Goal: Task Accomplishment & Management: Manage account settings

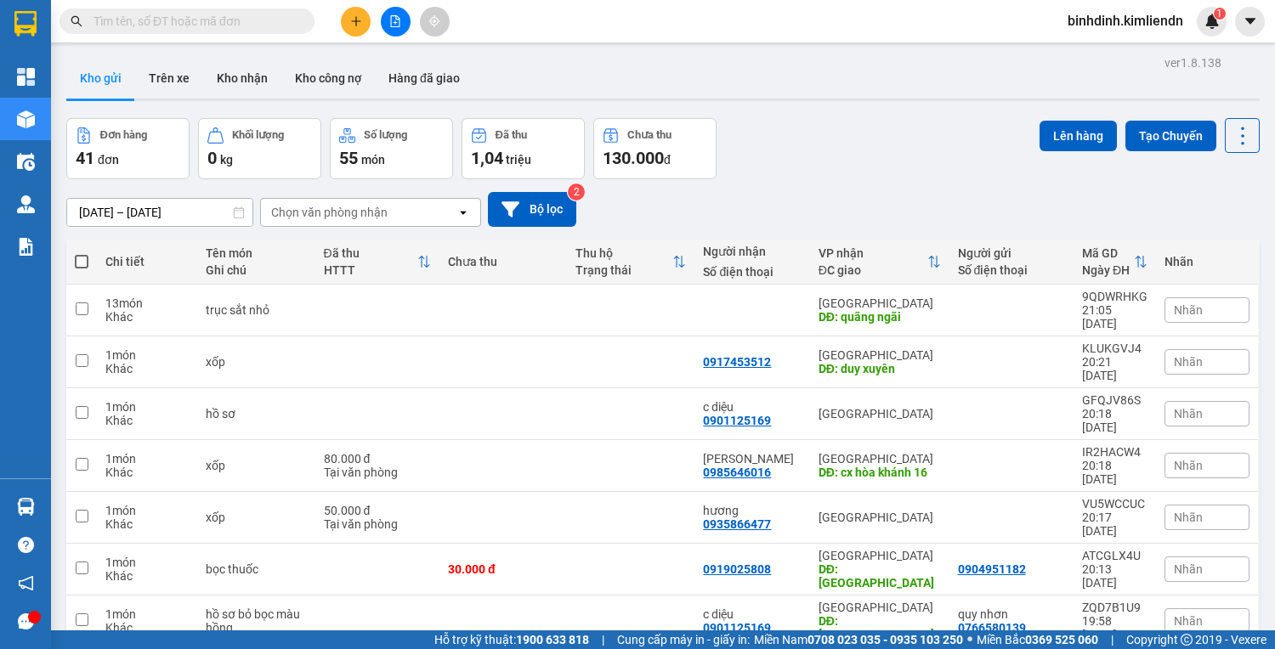
scroll to position [103, 0]
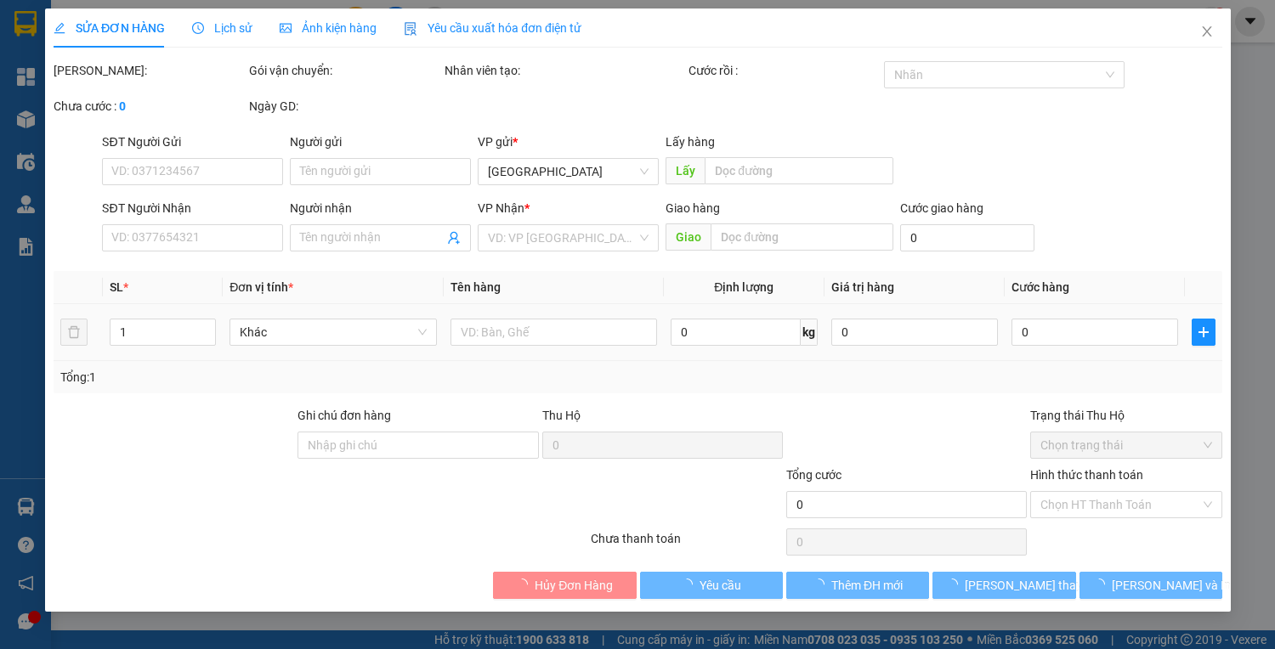
type input "0905571130"
type input "anh nam"
type input "[GEOGRAPHIC_DATA]"
type input "77b01625-0935061227"
type input "70.000"
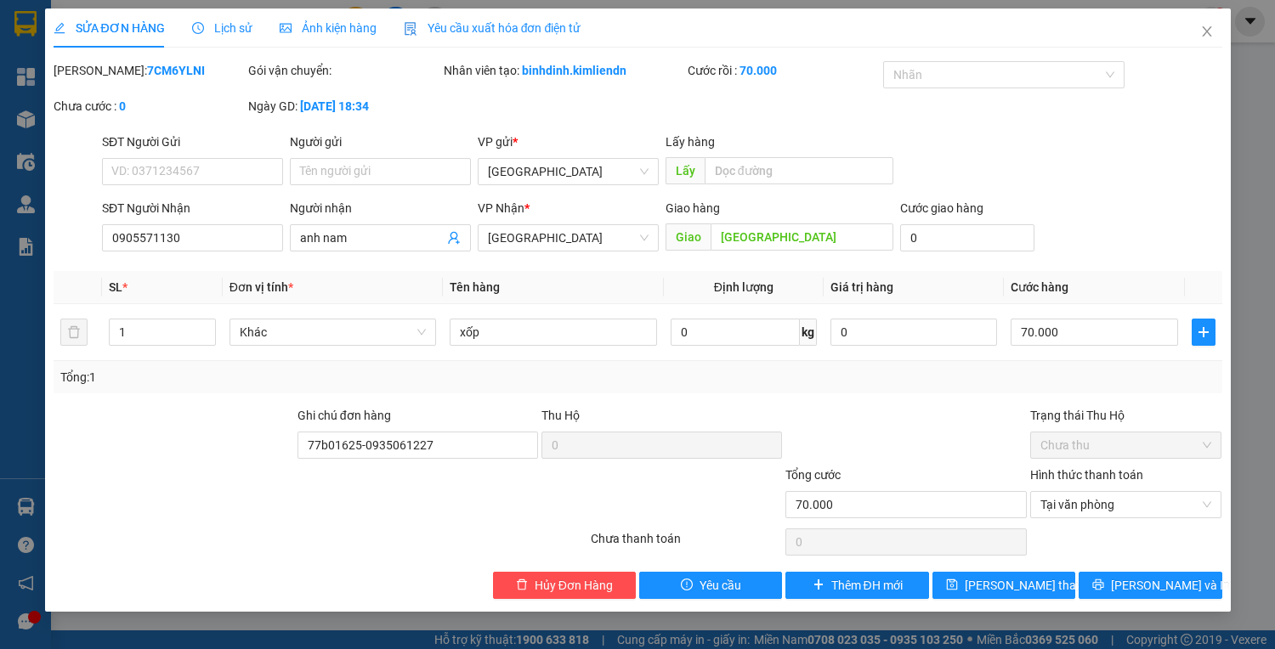
click at [360, 24] on span "Ảnh kiện hàng" at bounding box center [328, 28] width 97 height 14
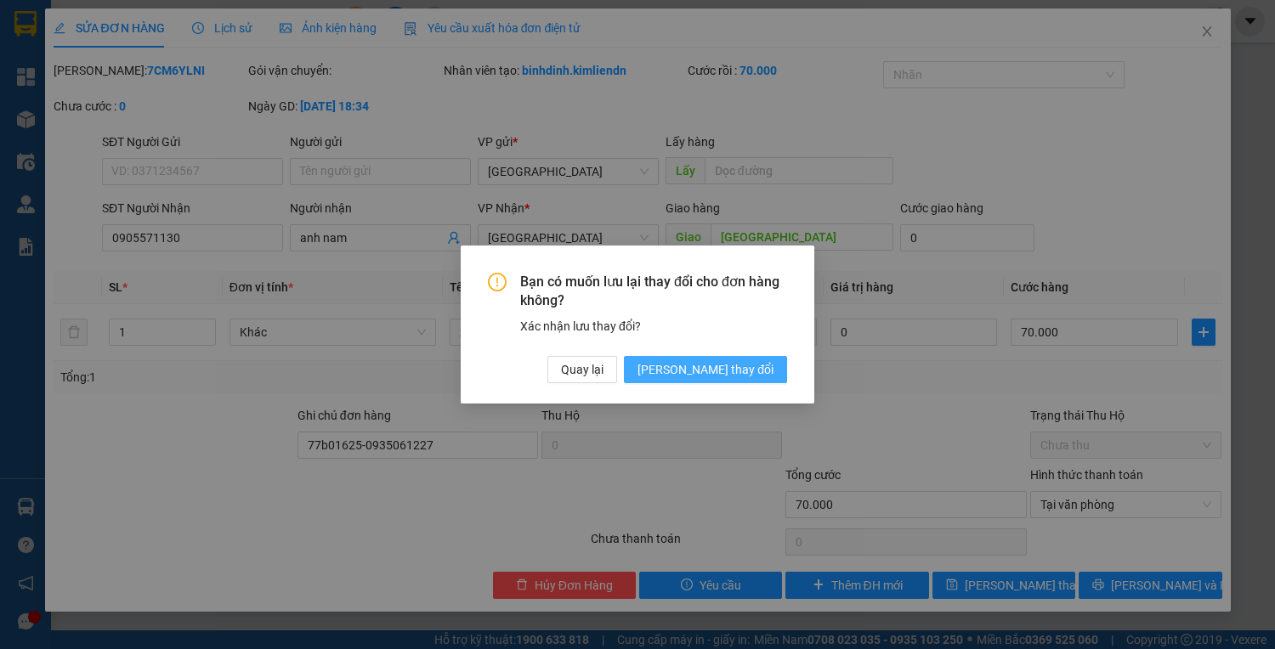
click at [744, 370] on span "[PERSON_NAME] thay đổi" at bounding box center [706, 369] width 136 height 19
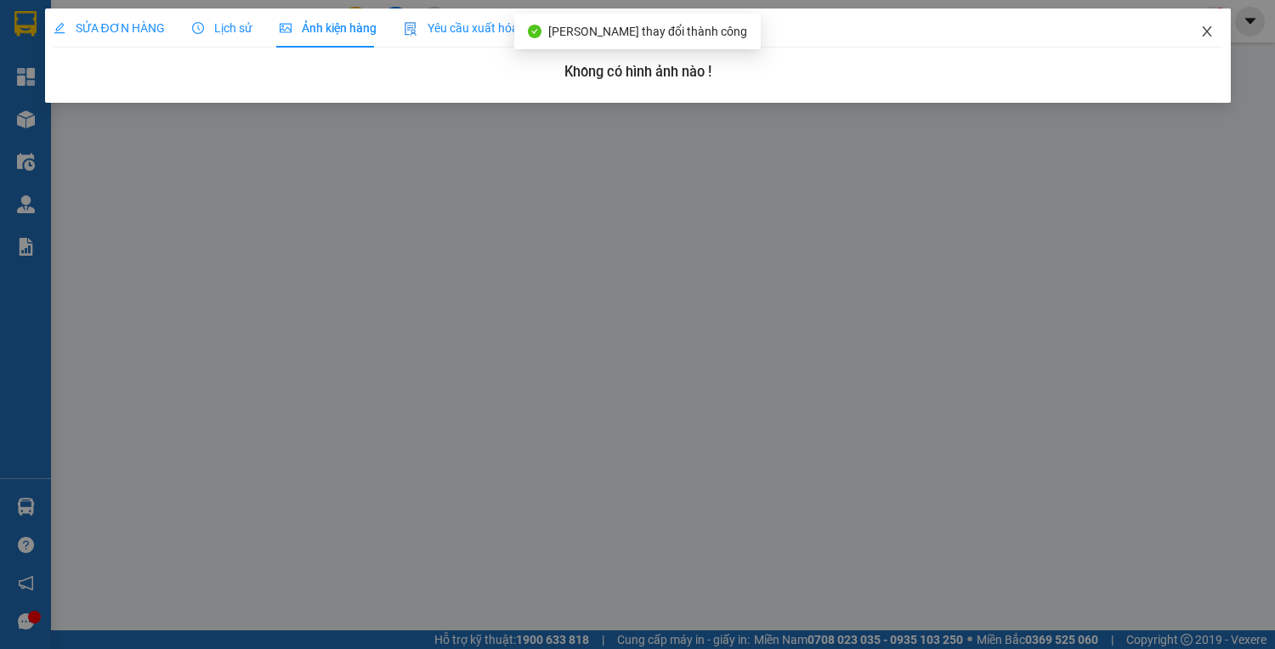
click at [1197, 32] on span "Close" at bounding box center [1207, 33] width 48 height 48
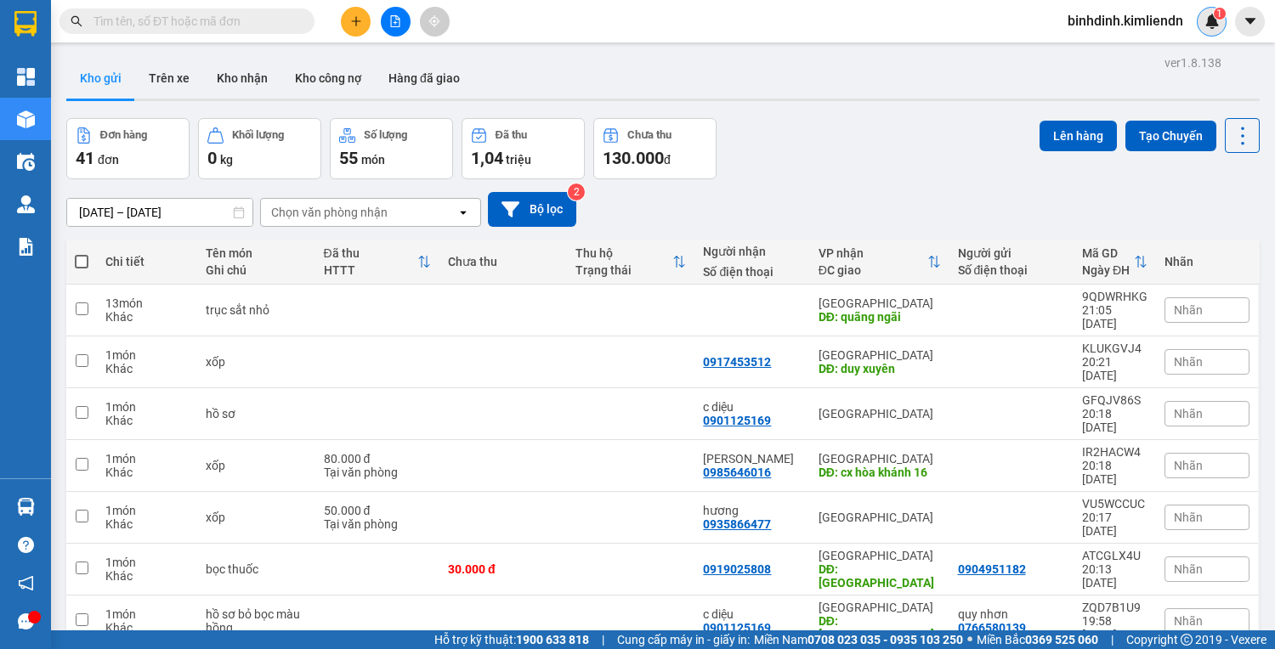
click at [1221, 17] on span "1" at bounding box center [1219, 14] width 6 height 12
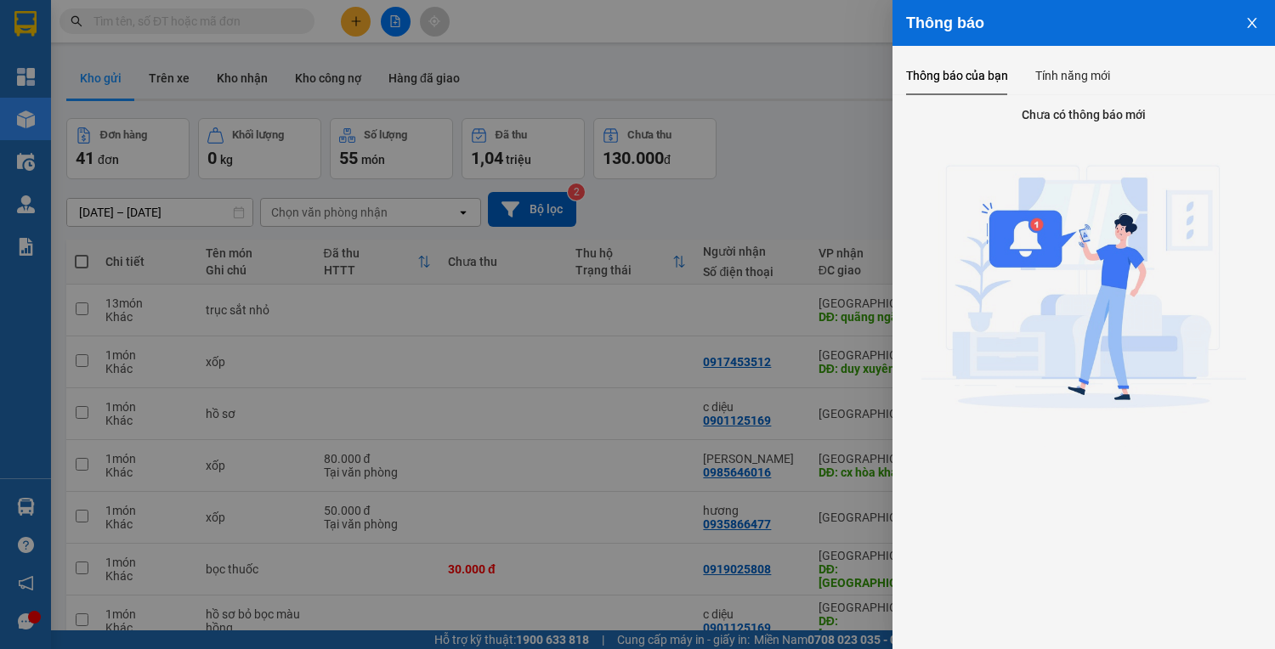
click at [1261, 14] on button "Close" at bounding box center [1252, 21] width 46 height 43
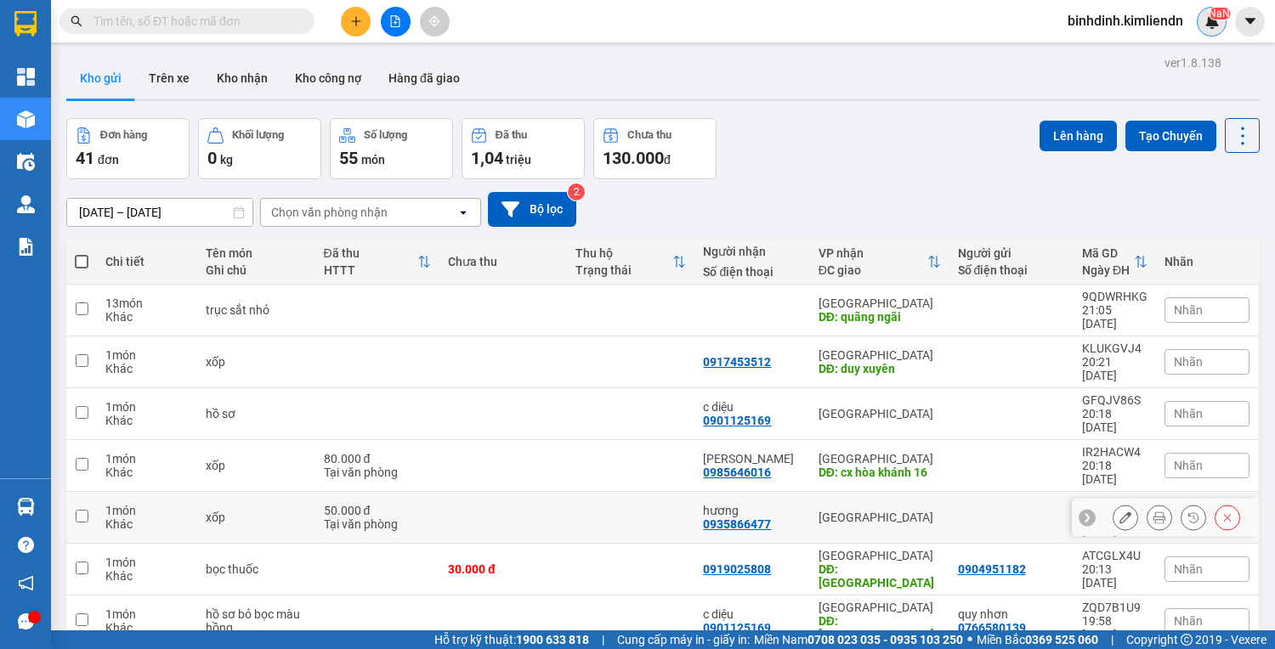
scroll to position [103, 0]
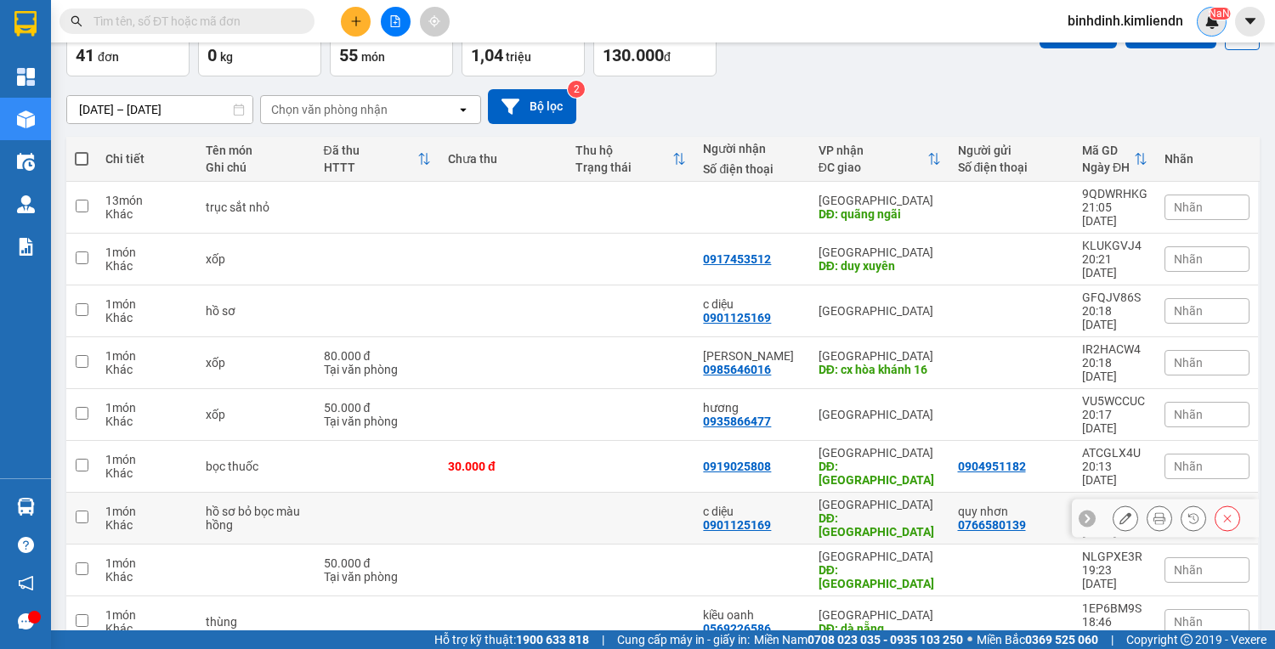
click at [1114, 504] on button at bounding box center [1126, 519] width 24 height 30
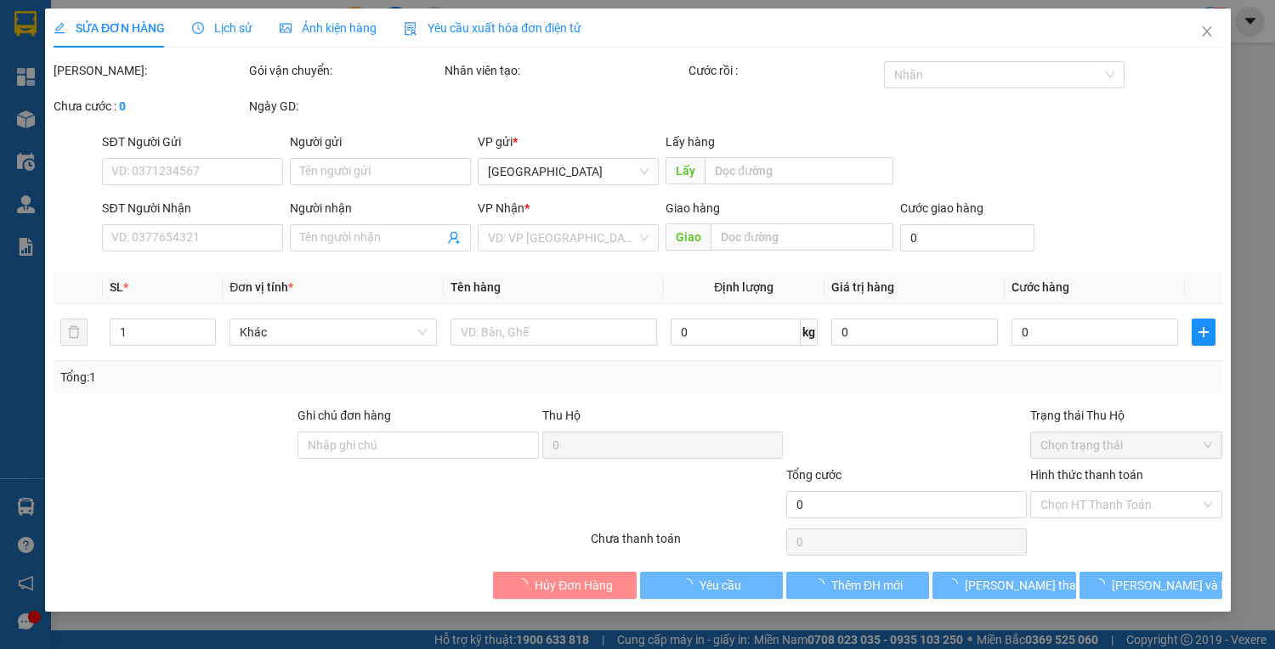
type input "0766580139"
type input "quy nhơn"
type input "0901125169"
type input "c diệu"
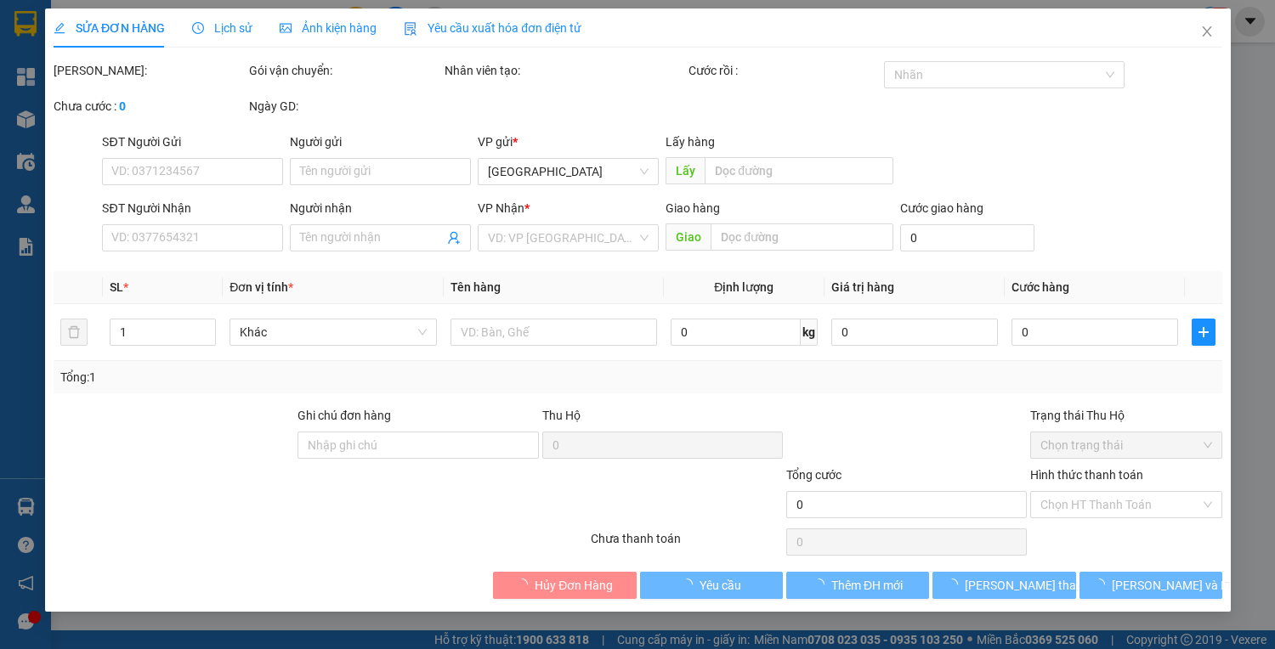
type input "[GEOGRAPHIC_DATA]"
type input "77b01625-0935061227"
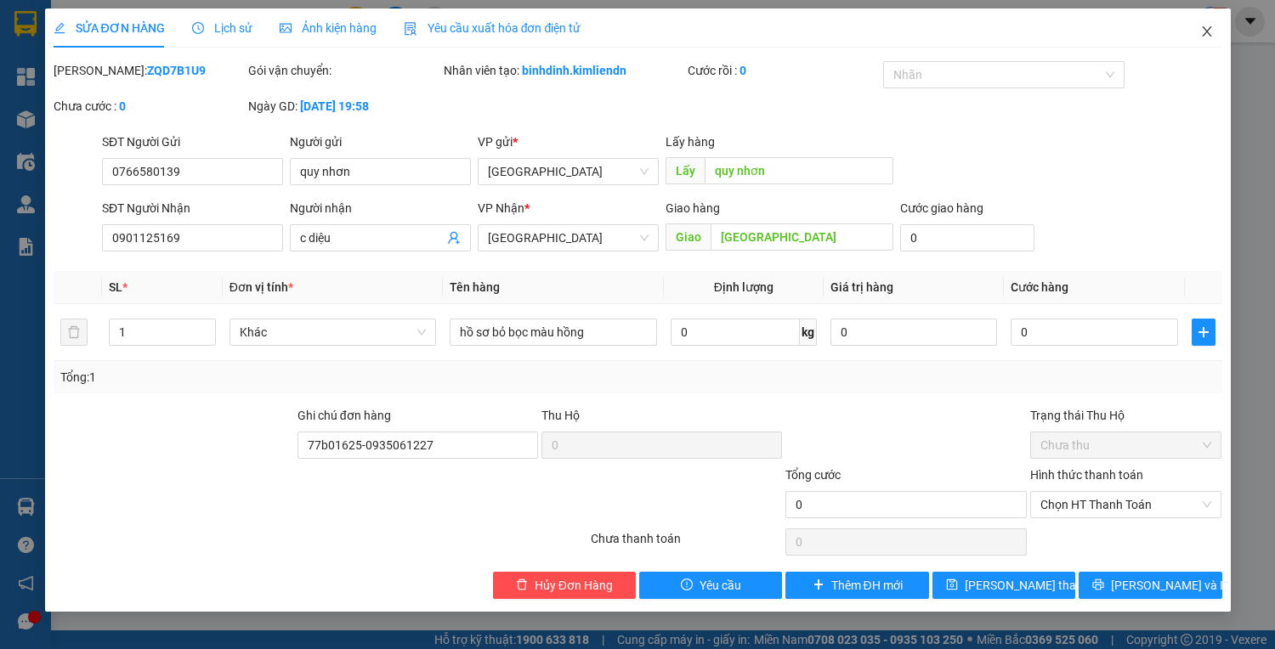
click at [1200, 37] on icon "close" at bounding box center [1207, 32] width 14 height 14
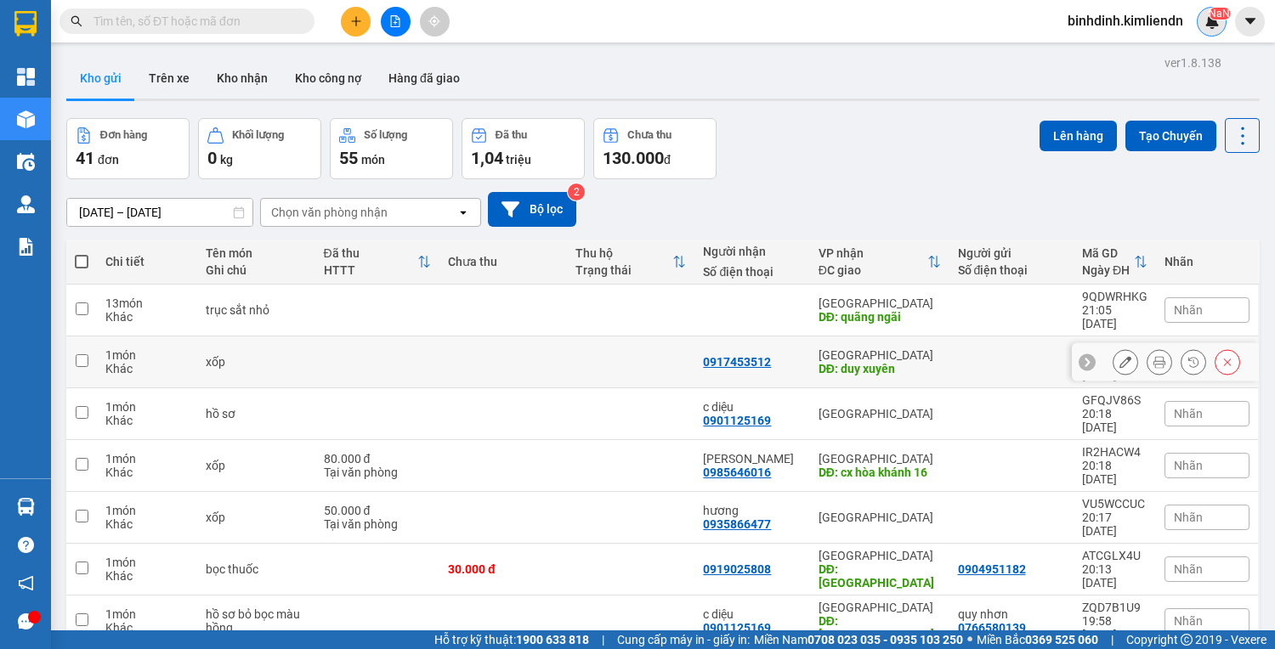
click at [92, 337] on td at bounding box center [81, 363] width 31 height 52
checkbox input "true"
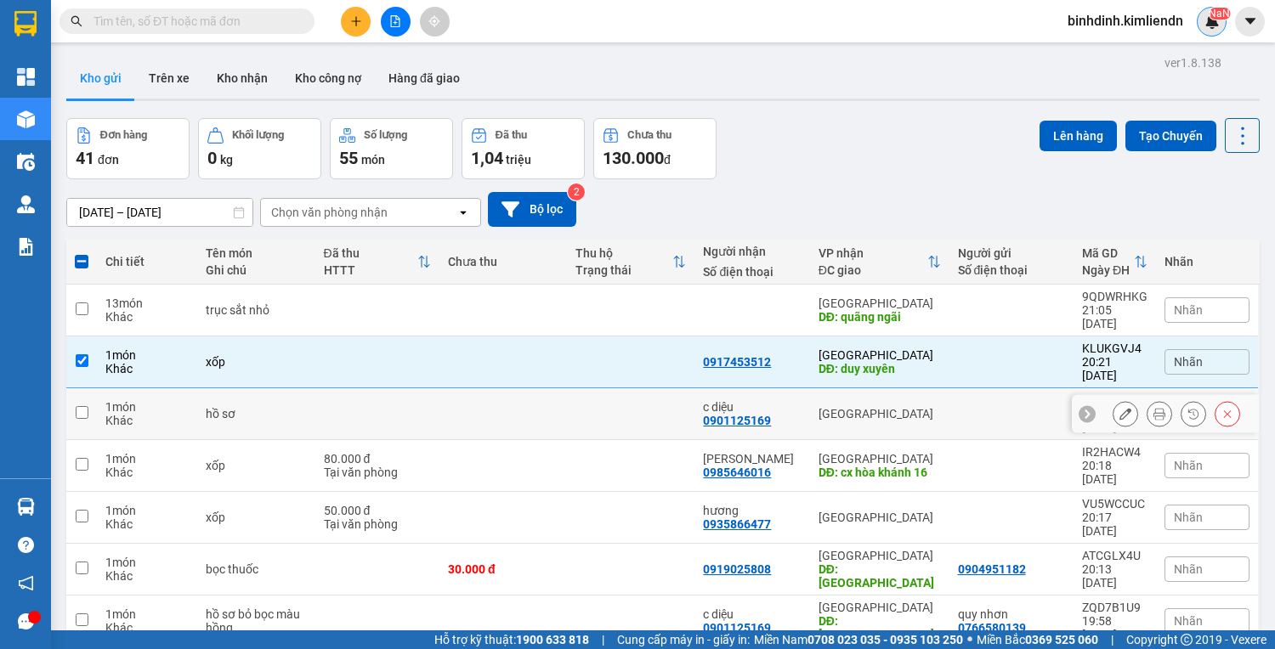
click at [99, 388] on td "1 món Khác" at bounding box center [147, 414] width 100 height 52
checkbox input "true"
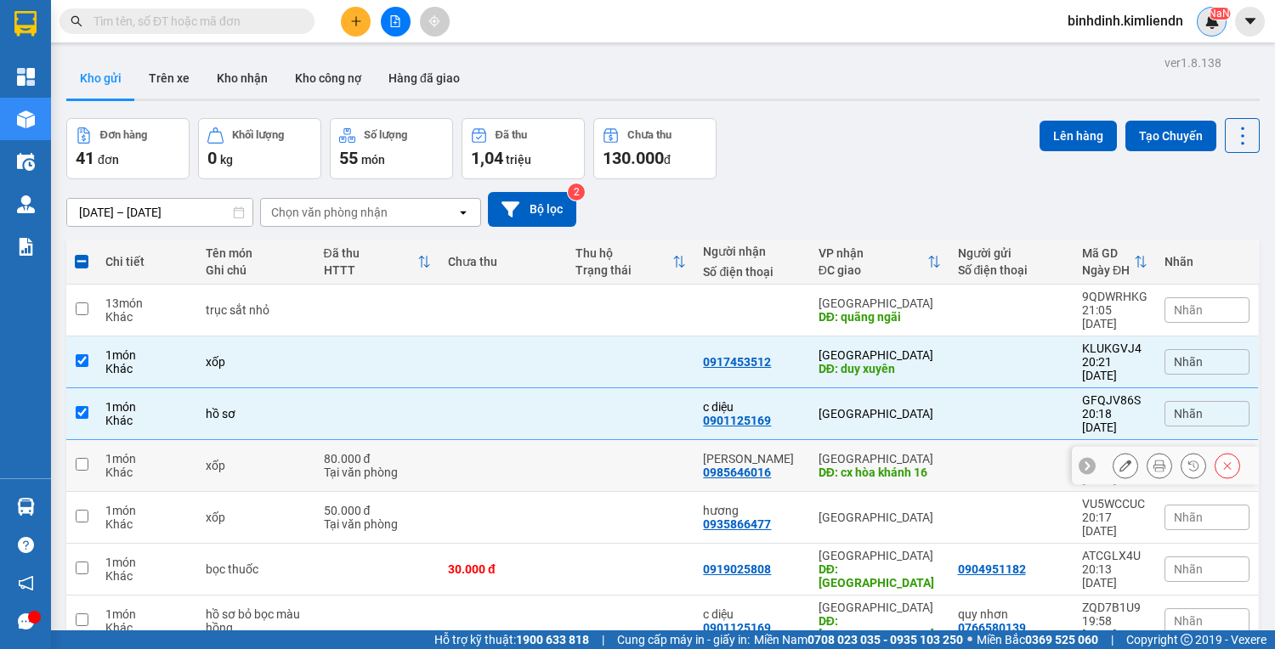
click at [106, 452] on div "1 món" at bounding box center [146, 459] width 83 height 14
checkbox input "true"
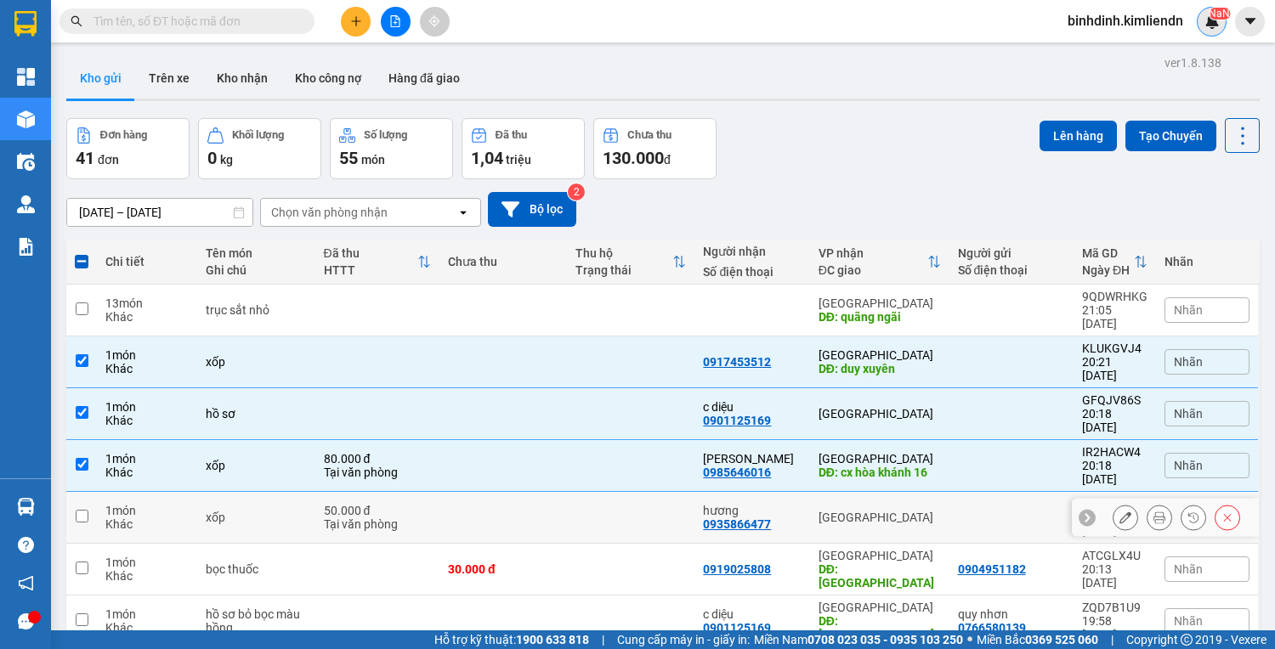
click at [113, 504] on div "1 món" at bounding box center [146, 511] width 83 height 14
checkbox input "true"
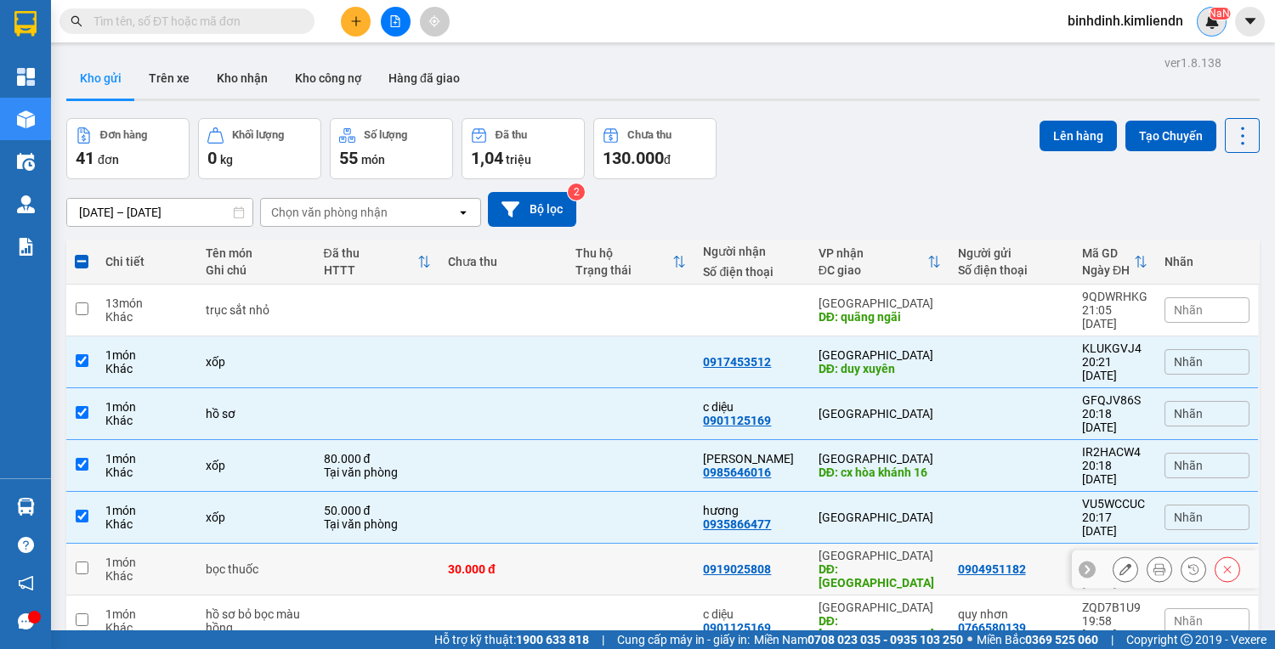
click at [124, 556] on div "1 món" at bounding box center [146, 563] width 83 height 14
checkbox input "true"
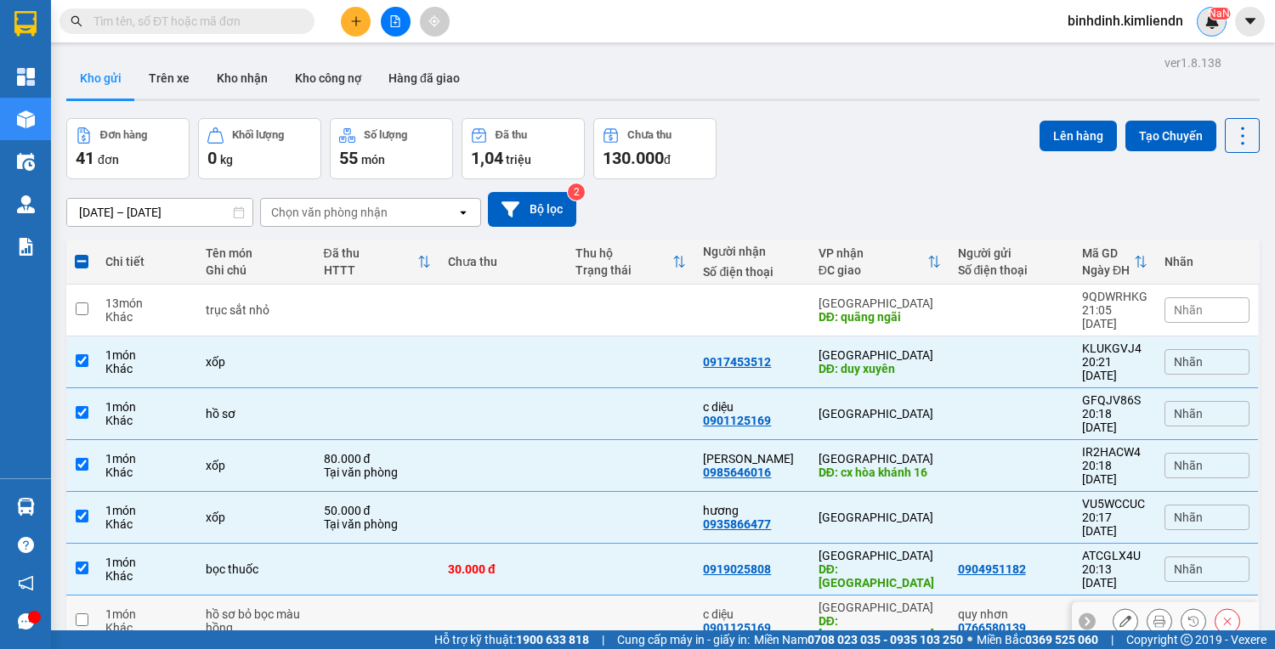
drag, startPoint x: 134, startPoint y: 517, endPoint x: 138, endPoint y: 533, distance: 16.5
click at [135, 608] on div "1 món" at bounding box center [146, 615] width 83 height 14
checkbox input "true"
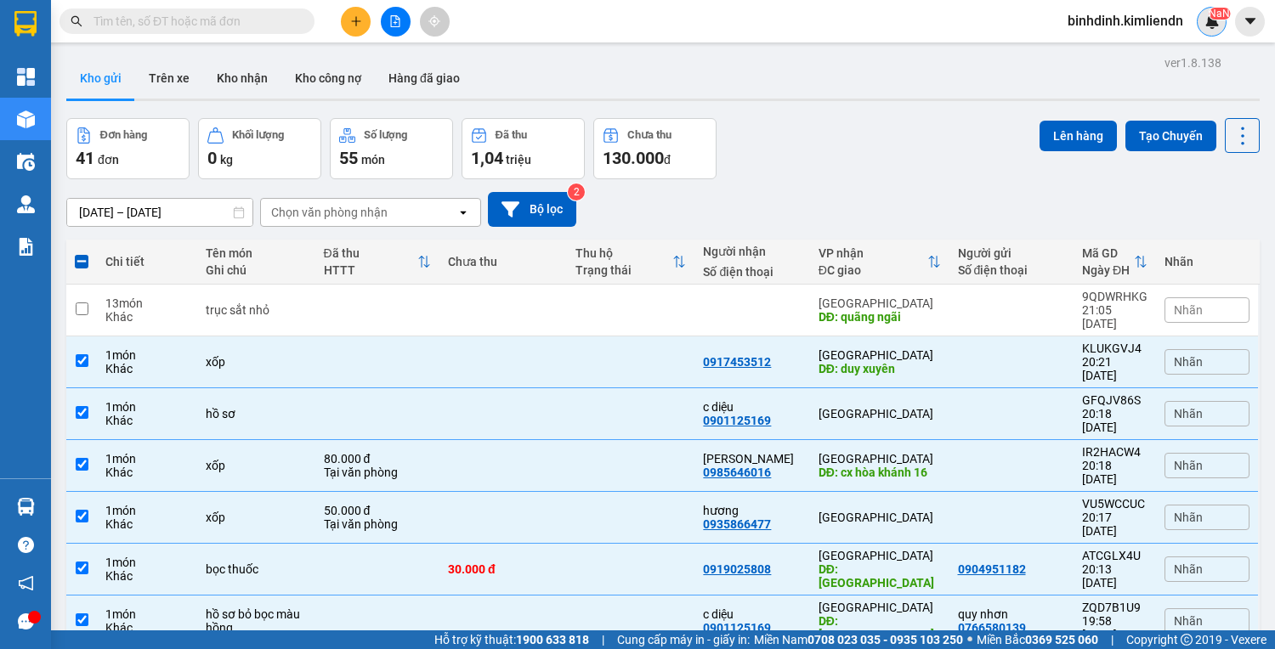
checkbox input "true"
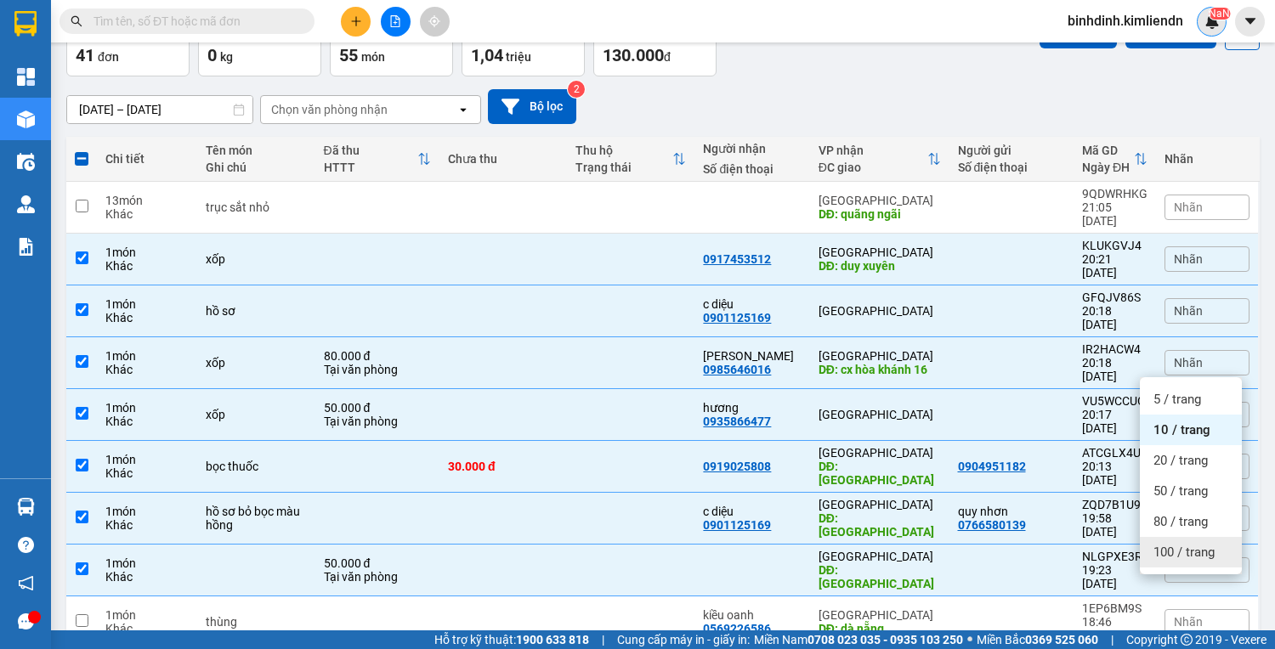
click at [1194, 544] on span "100 / trang" at bounding box center [1183, 552] width 61 height 17
checkbox input "false"
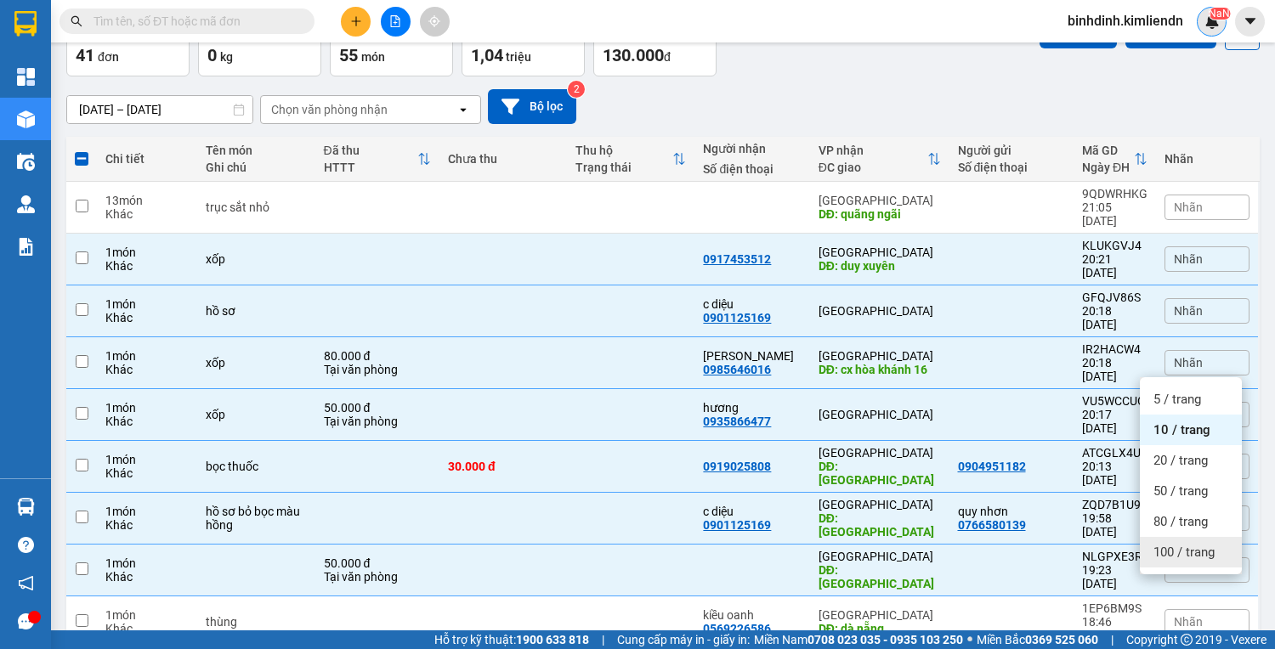
checkbox input "false"
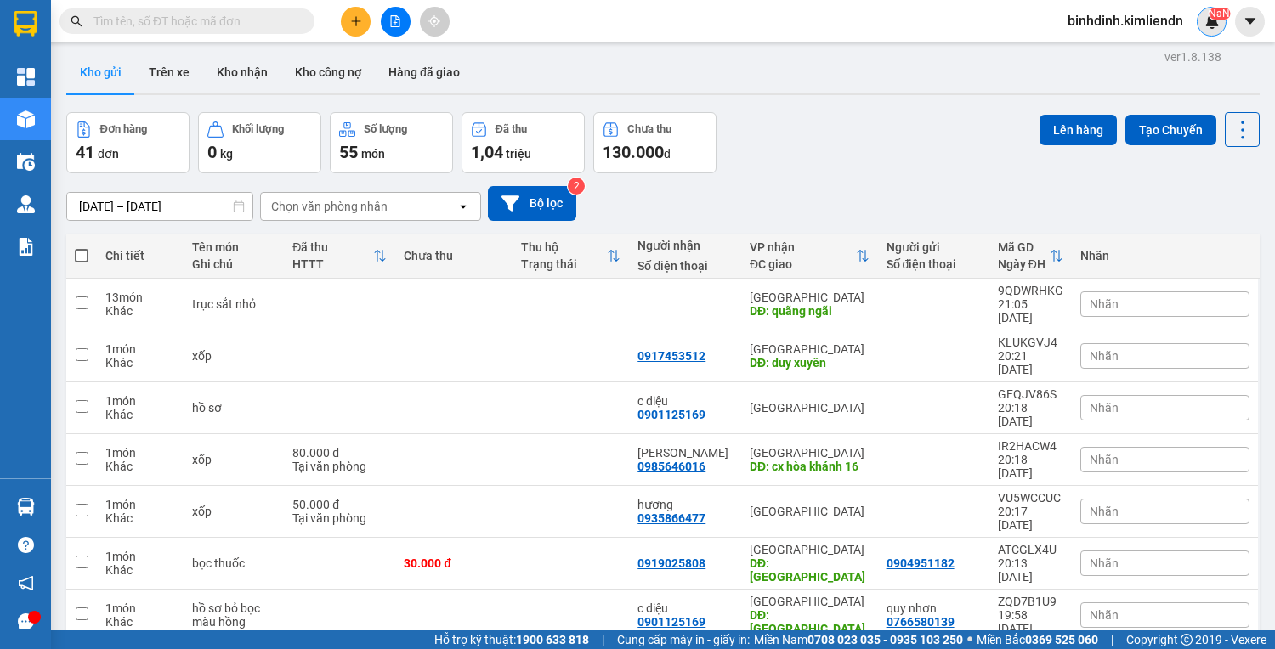
scroll to position [0, 0]
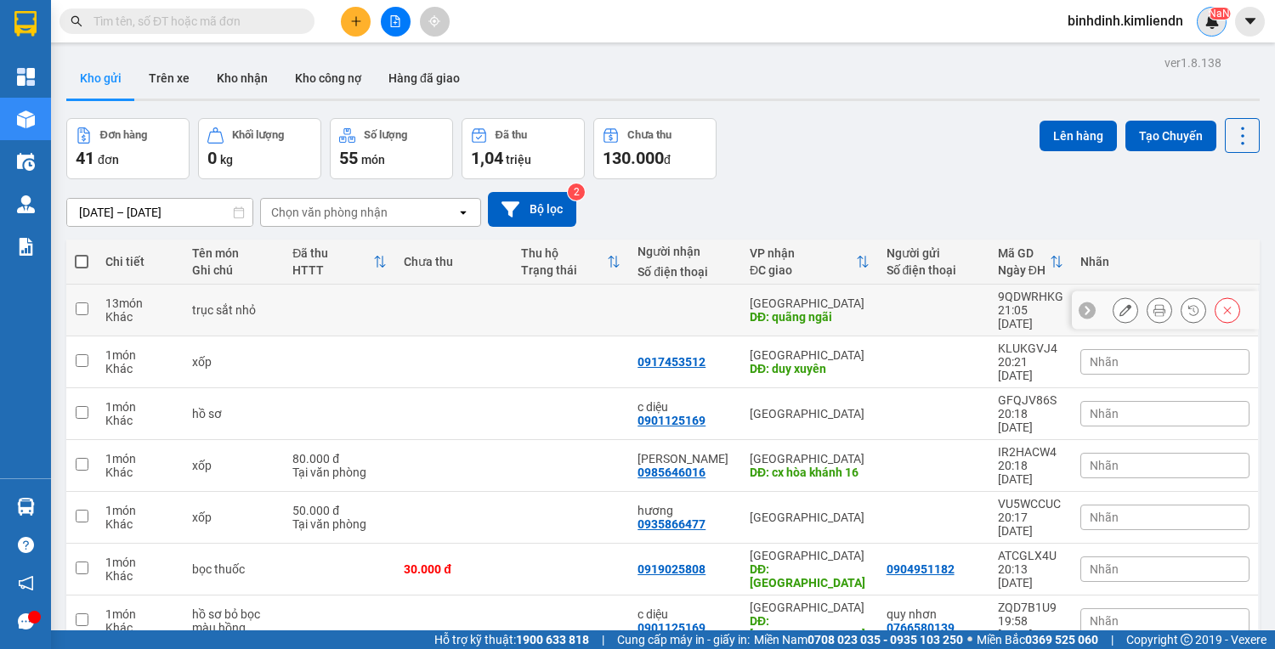
click at [140, 319] on td "13 món Khác" at bounding box center [140, 311] width 87 height 52
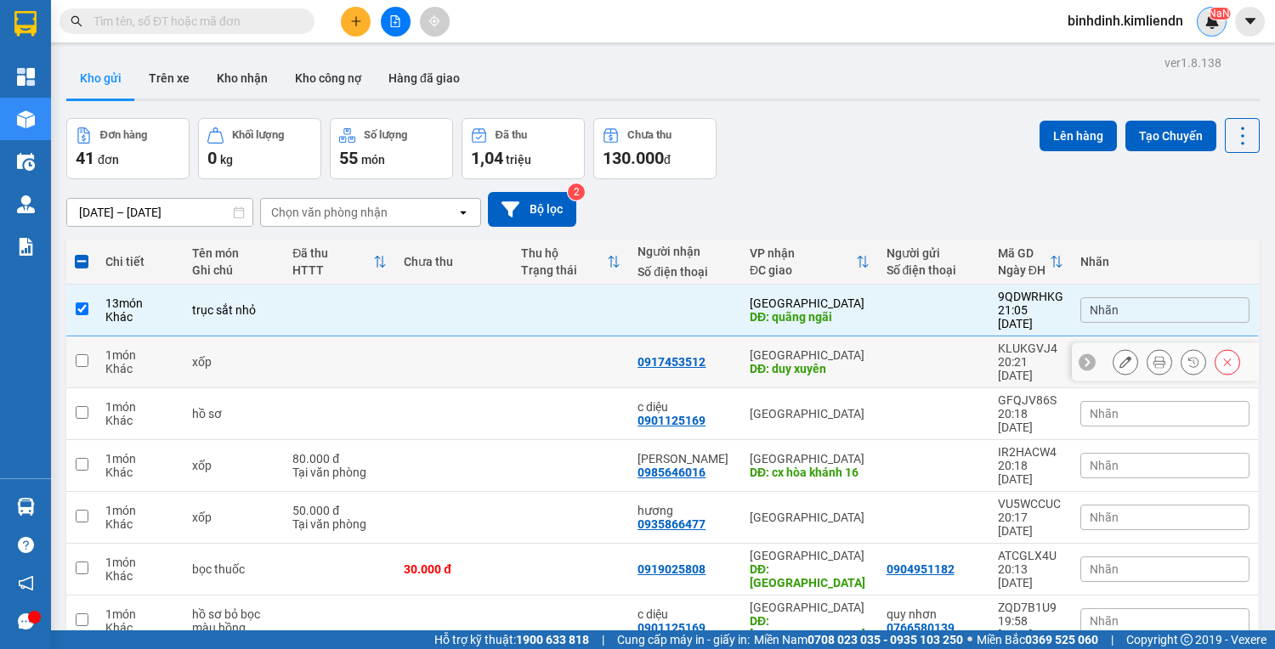
click at [171, 310] on div "Khác" at bounding box center [140, 317] width 70 height 14
checkbox input "false"
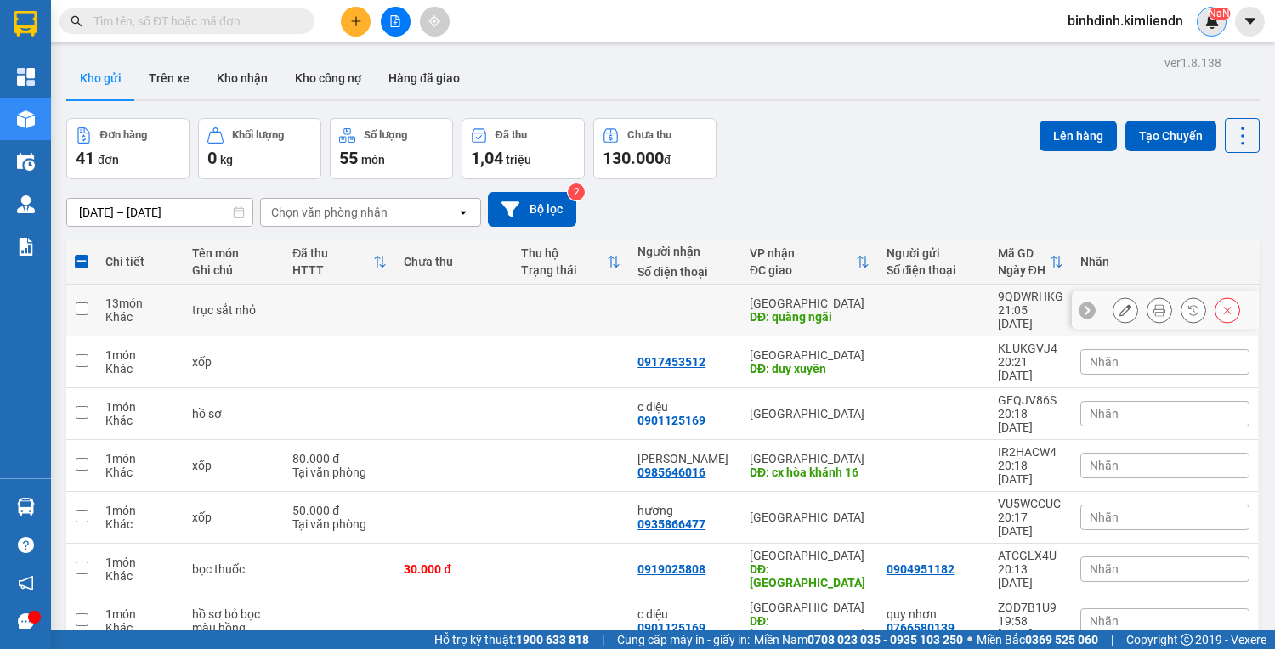
click at [172, 349] on div "1 món" at bounding box center [140, 356] width 70 height 14
checkbox input "true"
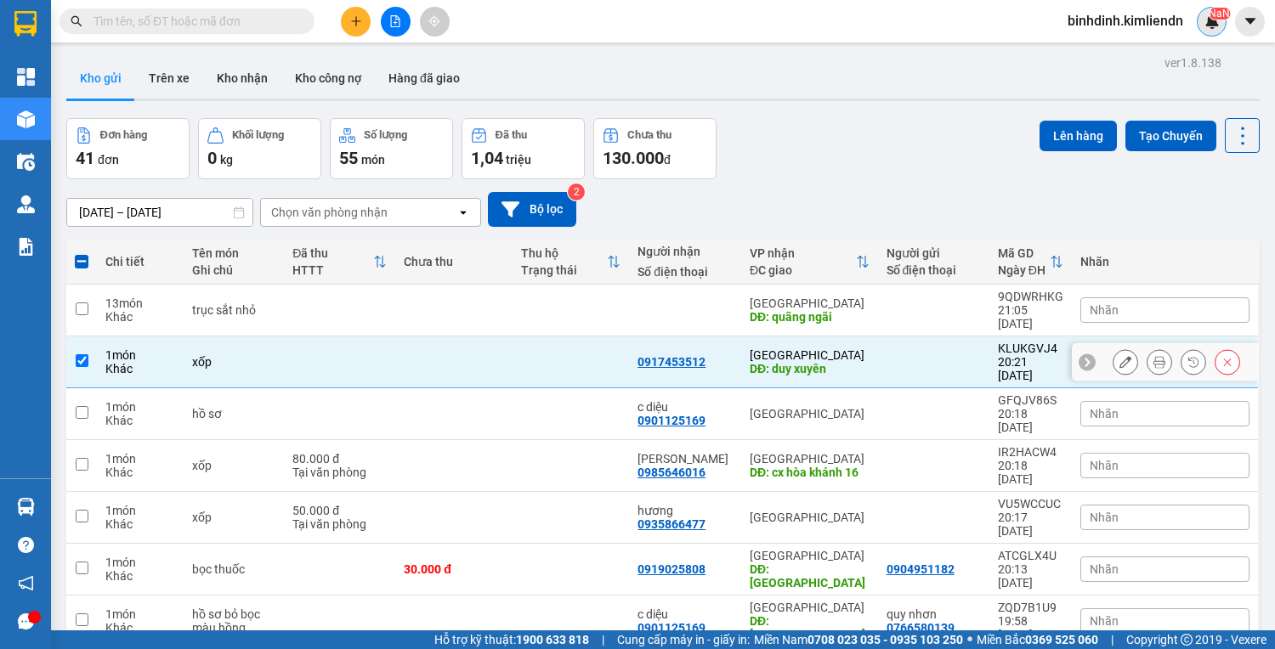
click at [167, 400] on div "1 món" at bounding box center [140, 407] width 70 height 14
checkbox input "true"
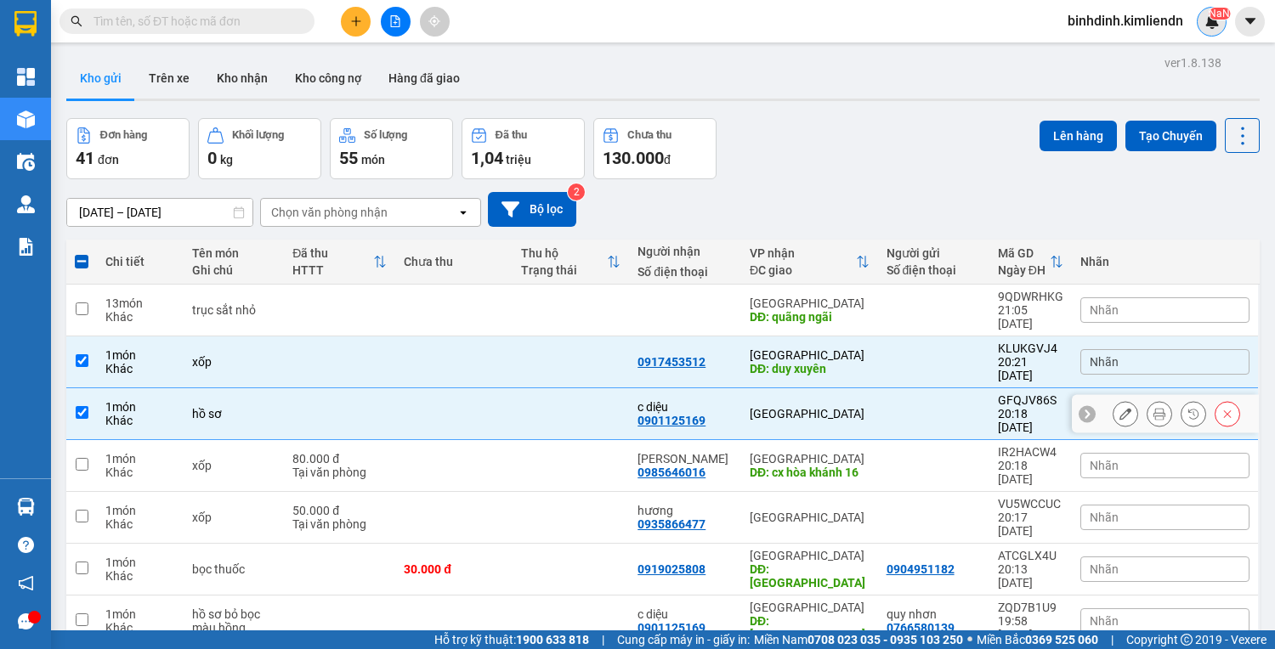
click at [164, 440] on td "1 món Khác" at bounding box center [140, 466] width 87 height 52
checkbox input "true"
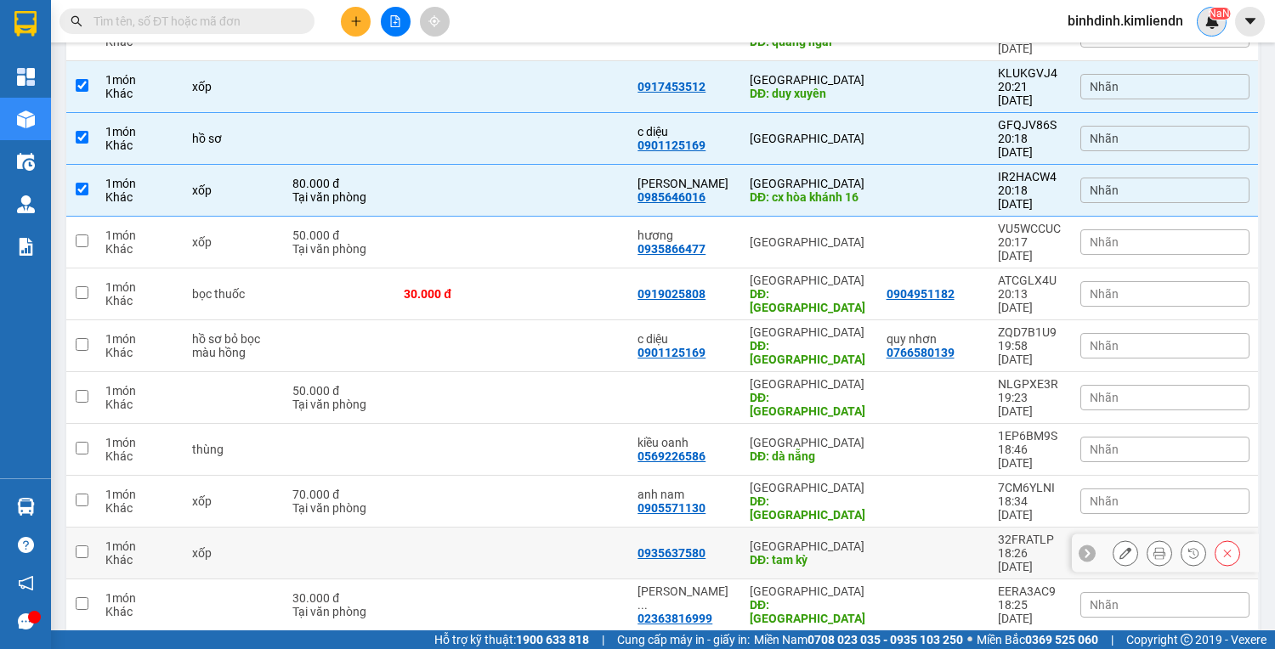
scroll to position [340, 0]
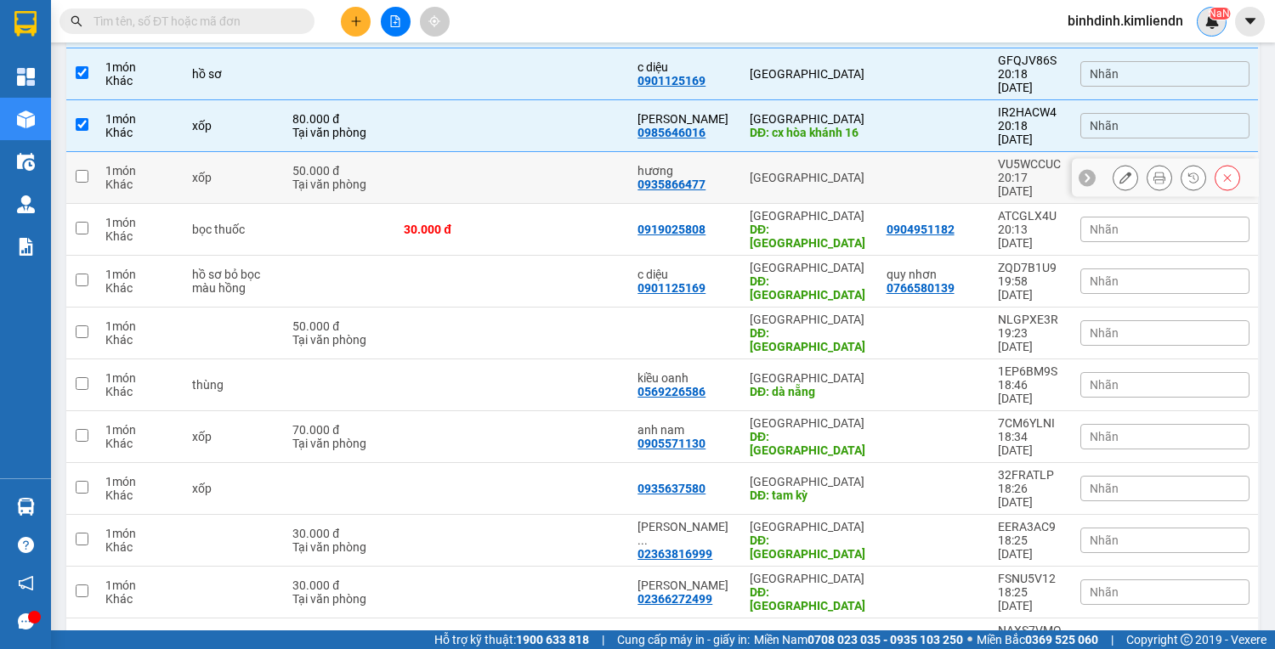
click at [214, 171] on div "xốp" at bounding box center [233, 178] width 83 height 14
checkbox input "true"
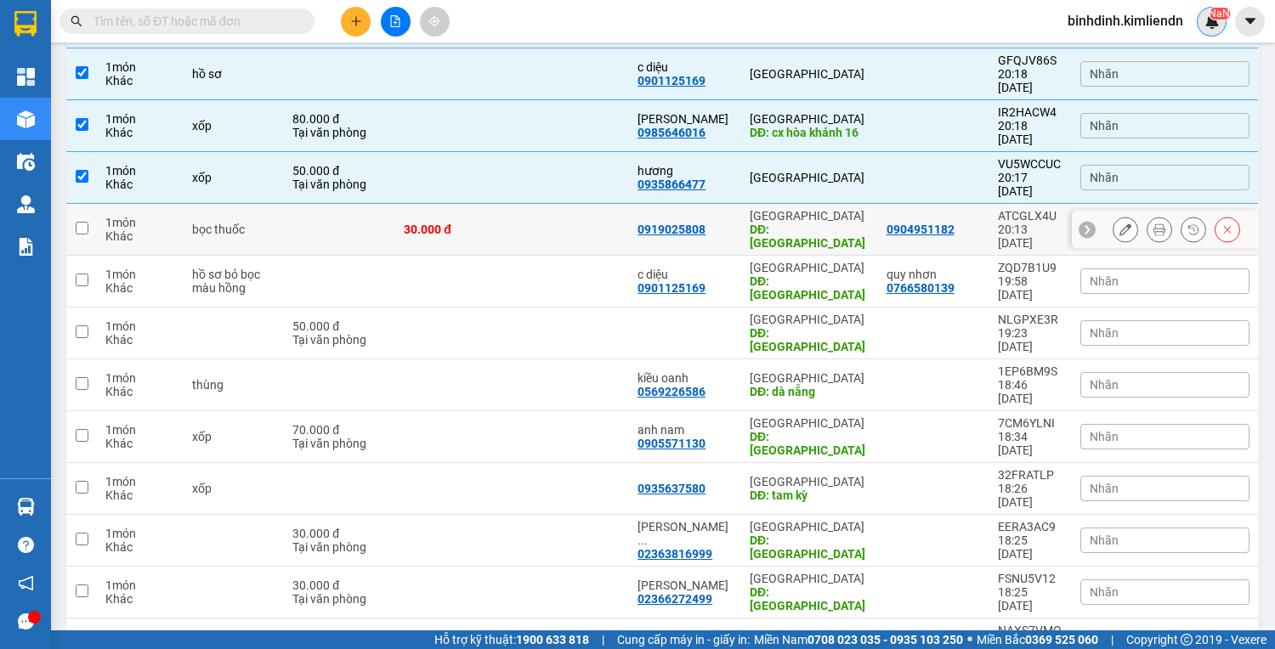
click at [223, 223] on div "bọc thuốc" at bounding box center [233, 230] width 83 height 14
checkbox input "true"
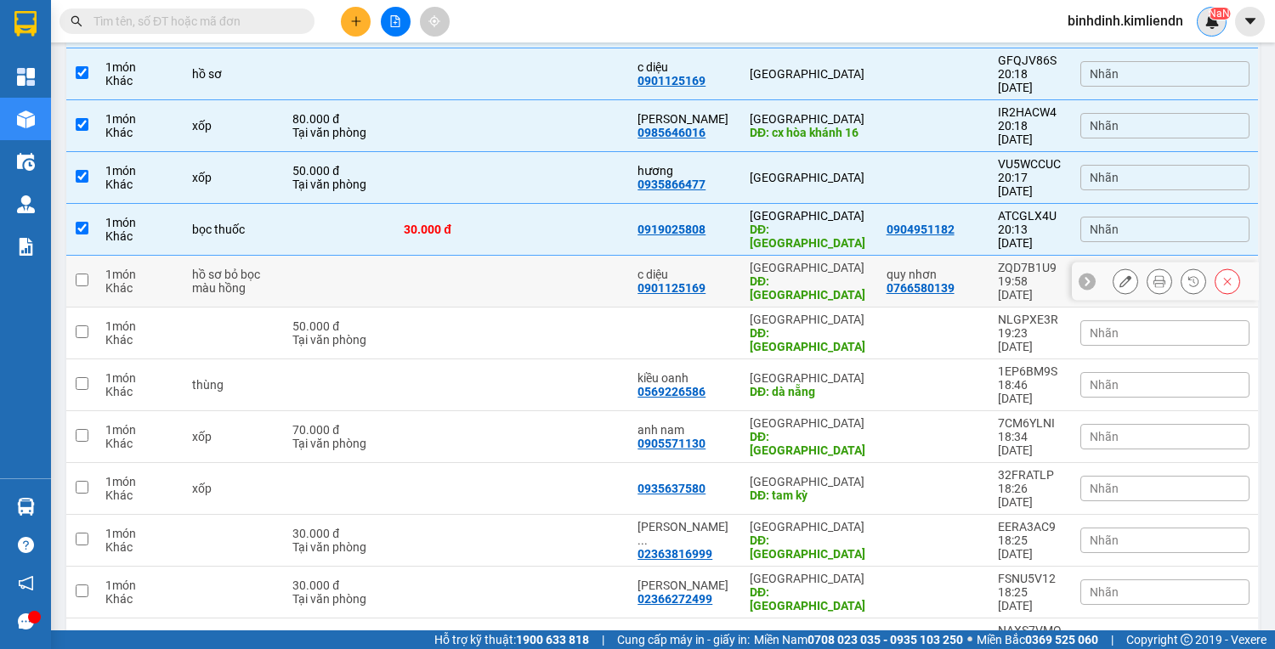
drag, startPoint x: 222, startPoint y: 201, endPoint x: 226, endPoint y: 241, distance: 40.2
click at [222, 256] on td "hồ sơ bỏ bọc màu hồng" at bounding box center [234, 282] width 100 height 52
checkbox input "true"
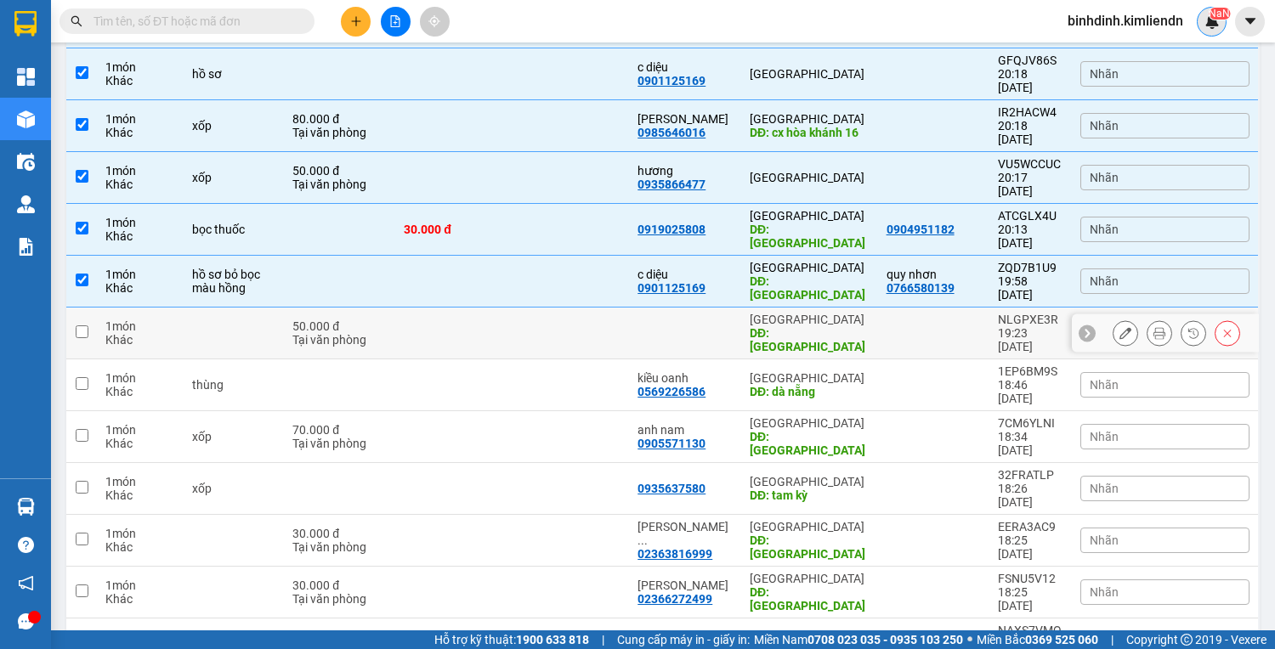
drag, startPoint x: 226, startPoint y: 241, endPoint x: 227, endPoint y: 272, distance: 31.5
click at [507, 515] on td at bounding box center [453, 541] width 117 height 52
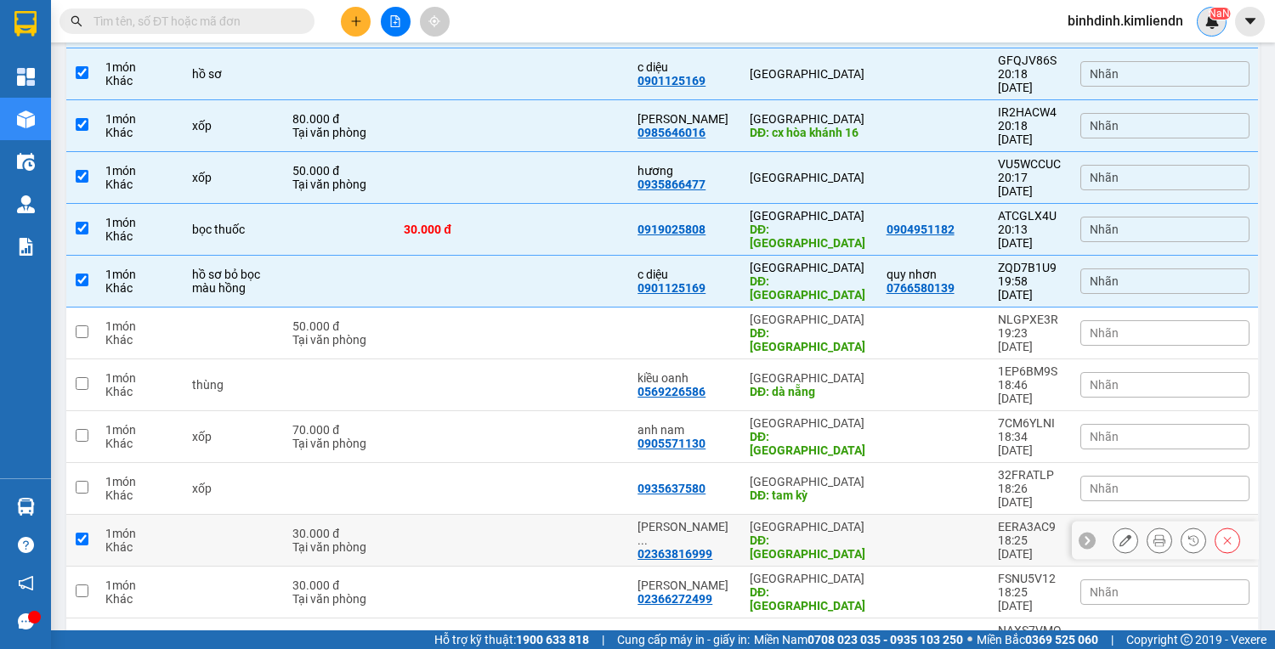
checkbox input "true"
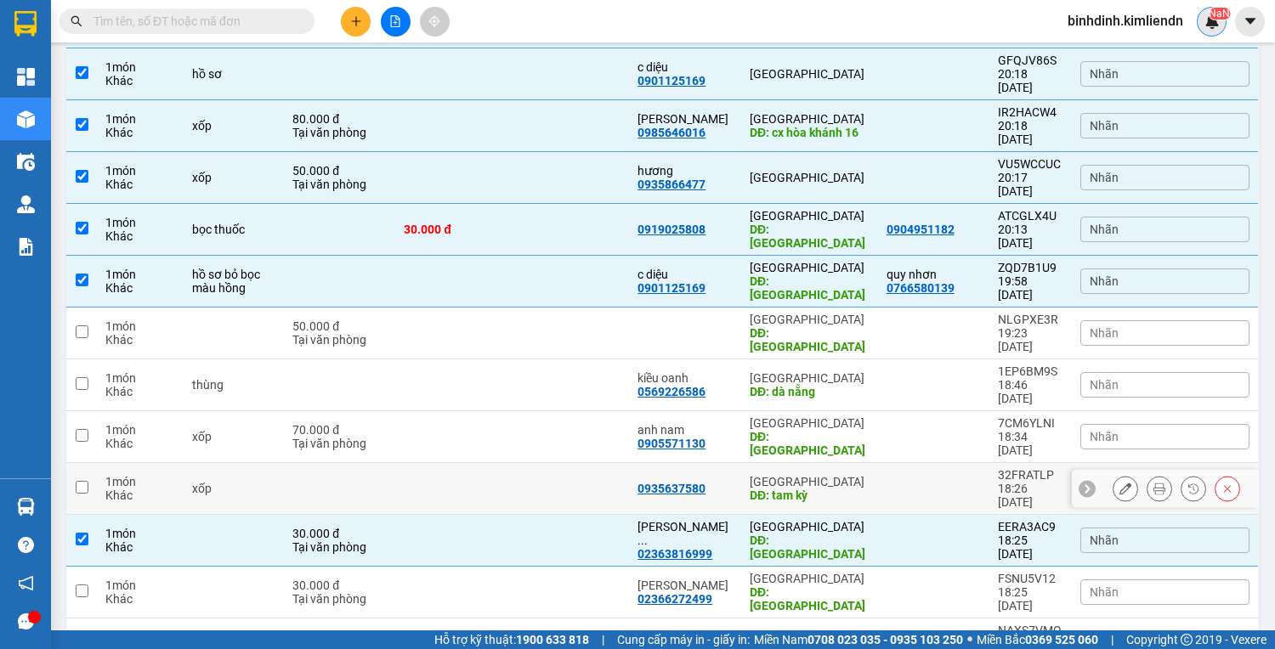
click at [464, 463] on td at bounding box center [453, 489] width 117 height 52
checkbox input "true"
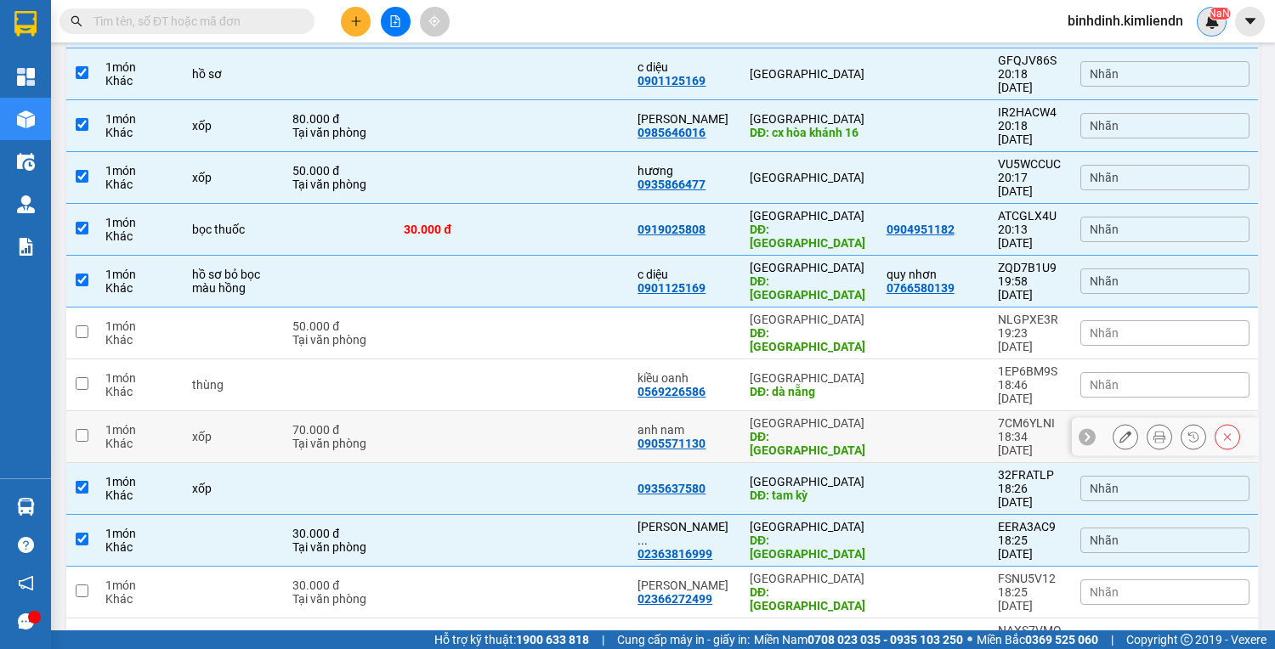
click at [469, 411] on td at bounding box center [453, 437] width 117 height 52
checkbox input "true"
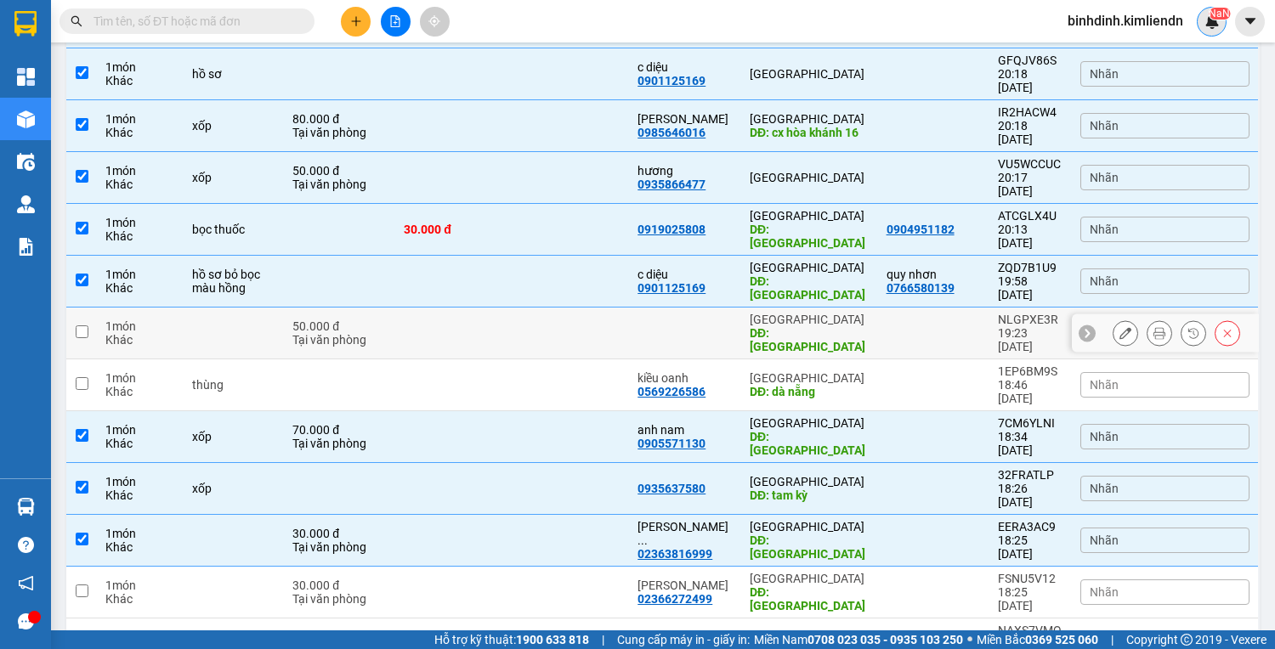
click at [482, 308] on td at bounding box center [453, 334] width 117 height 52
checkbox input "true"
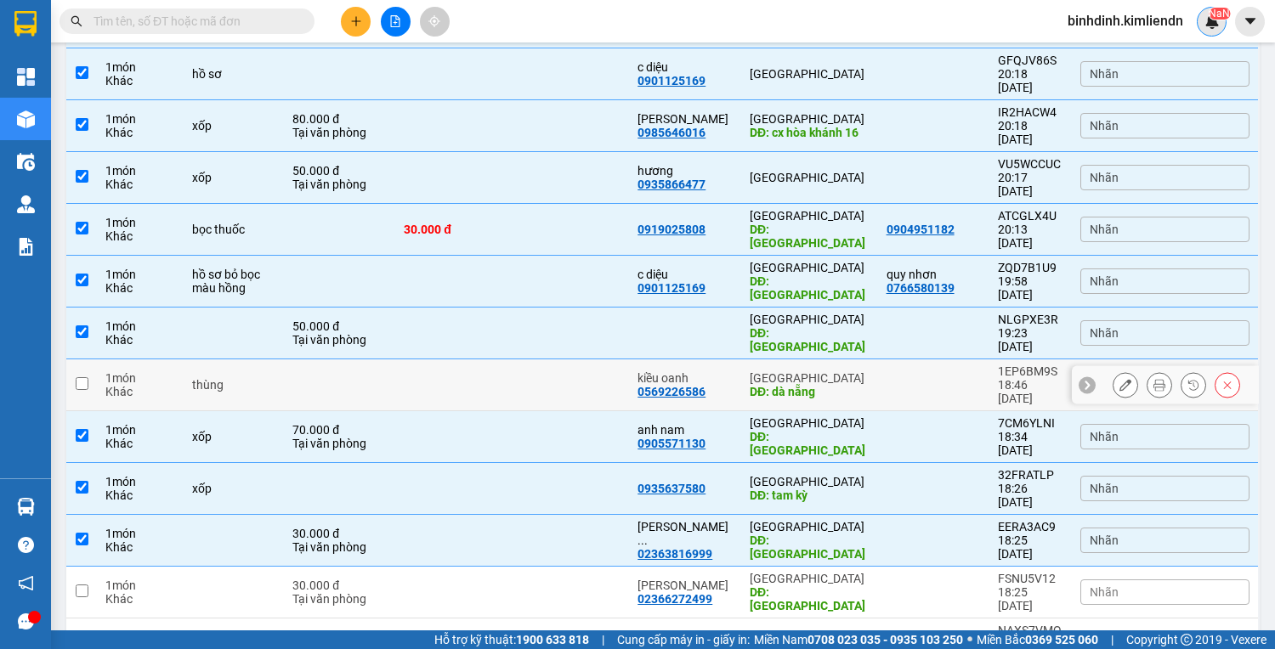
click at [489, 360] on td at bounding box center [453, 386] width 117 height 52
checkbox input "true"
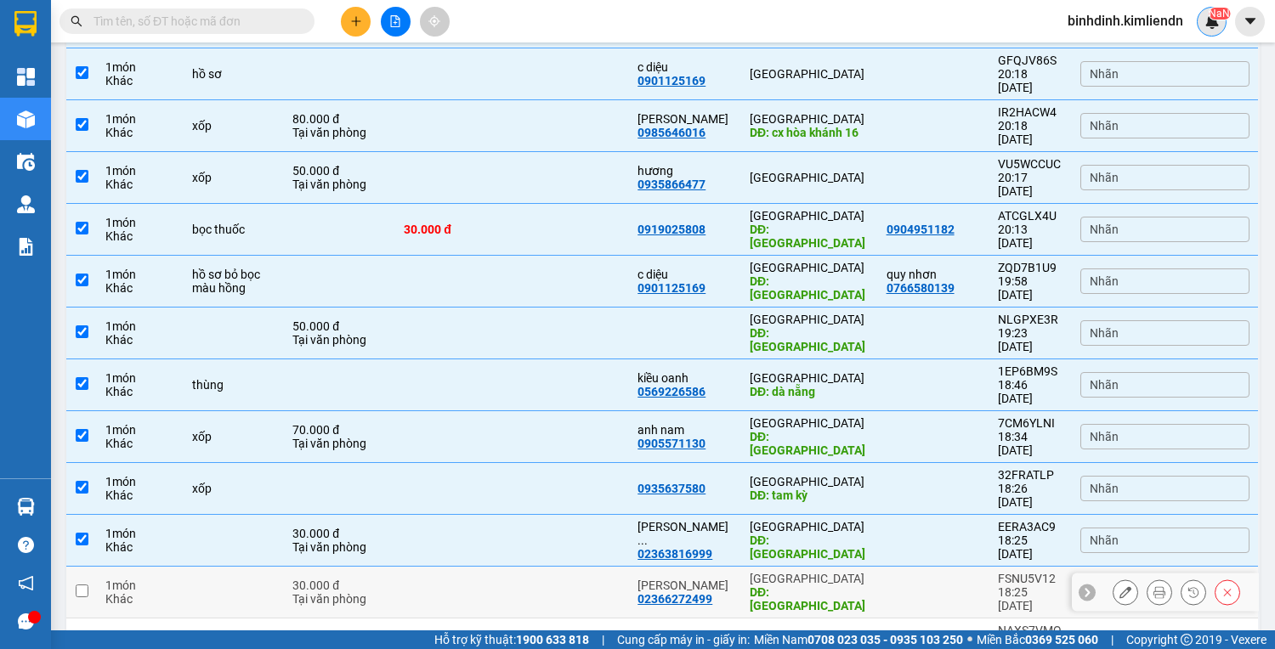
click at [580, 567] on td at bounding box center [571, 593] width 117 height 52
checkbox input "true"
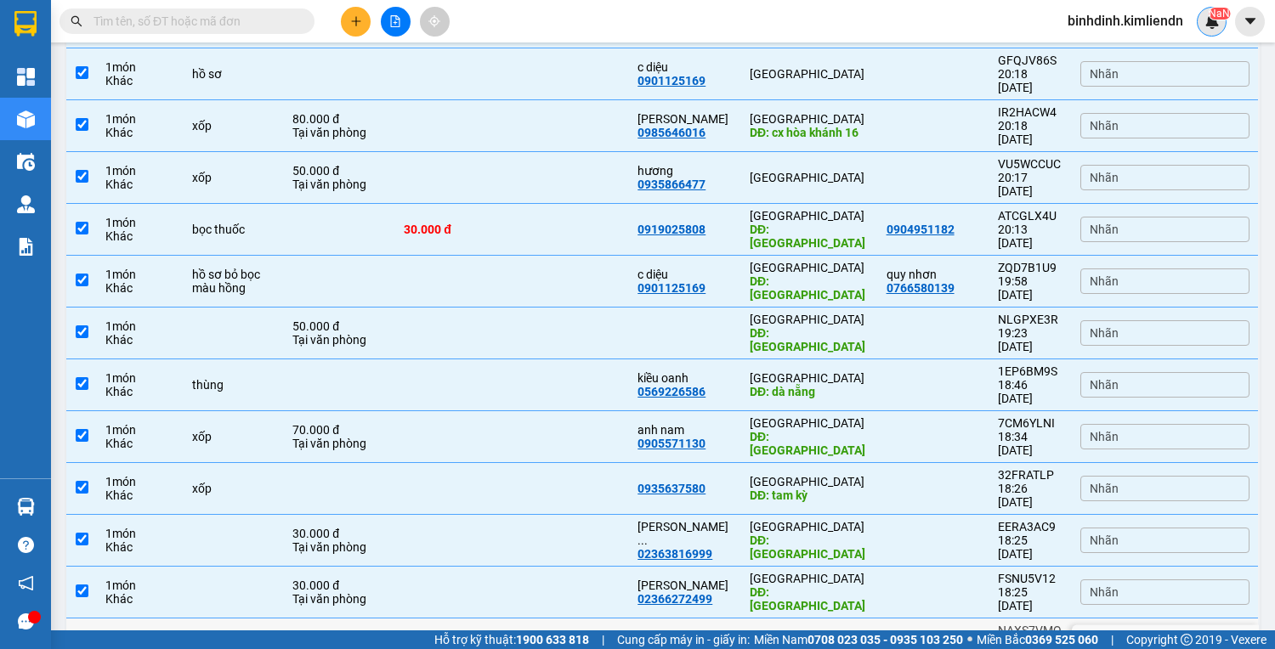
click at [570, 619] on td at bounding box center [571, 645] width 117 height 52
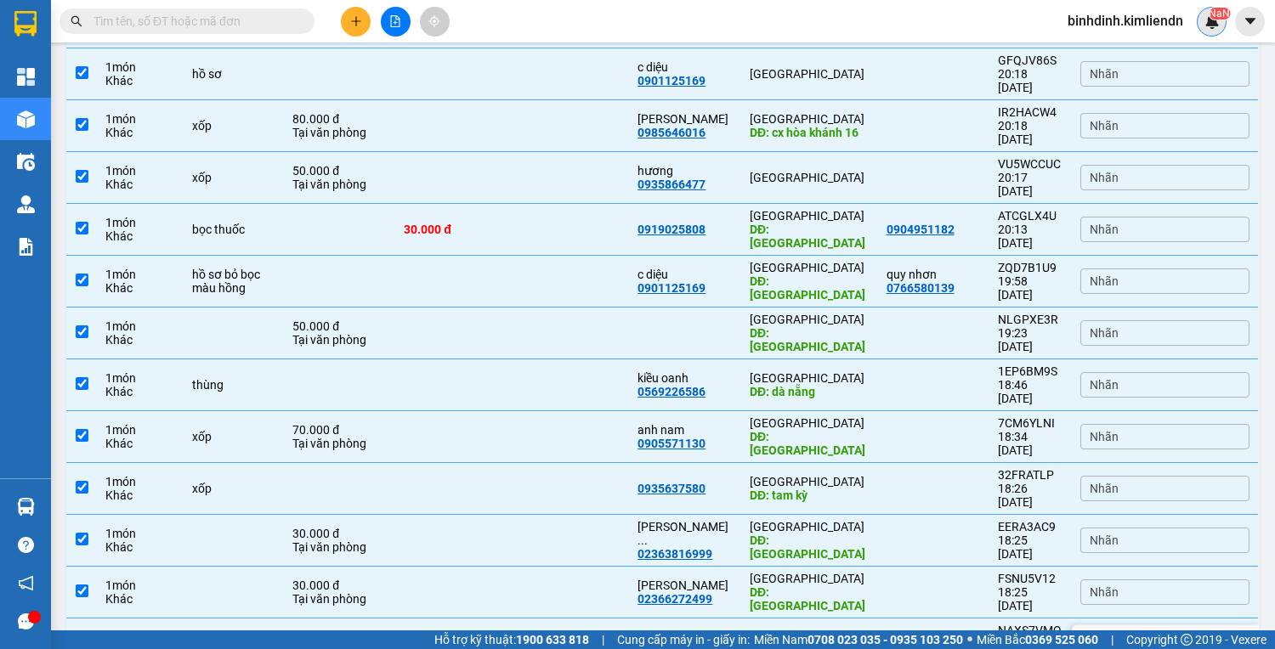
click at [570, 619] on td at bounding box center [571, 645] width 117 height 52
checkbox input "false"
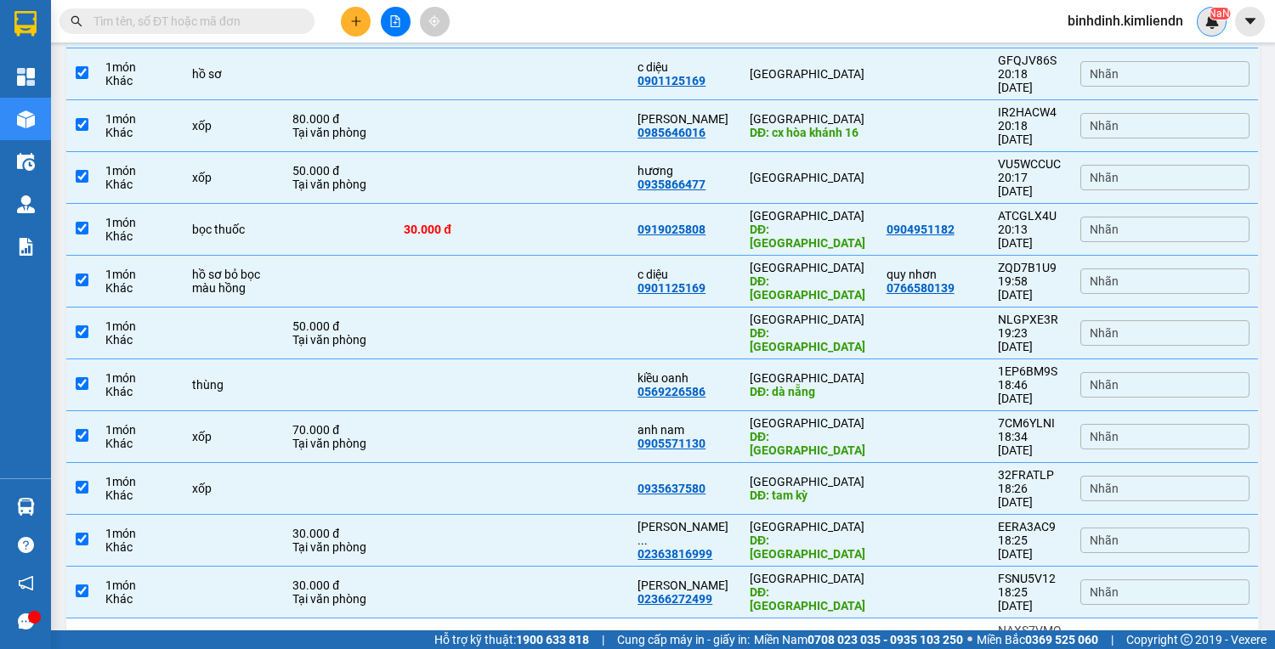
checkbox input "true"
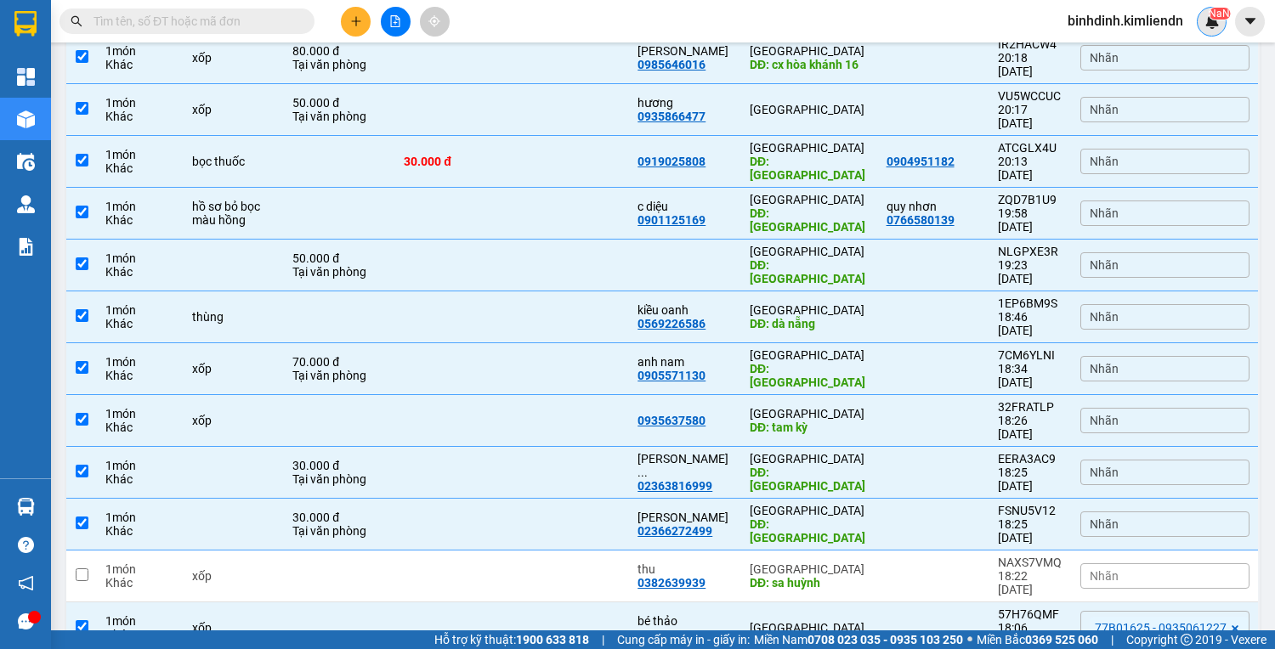
checkbox input "true"
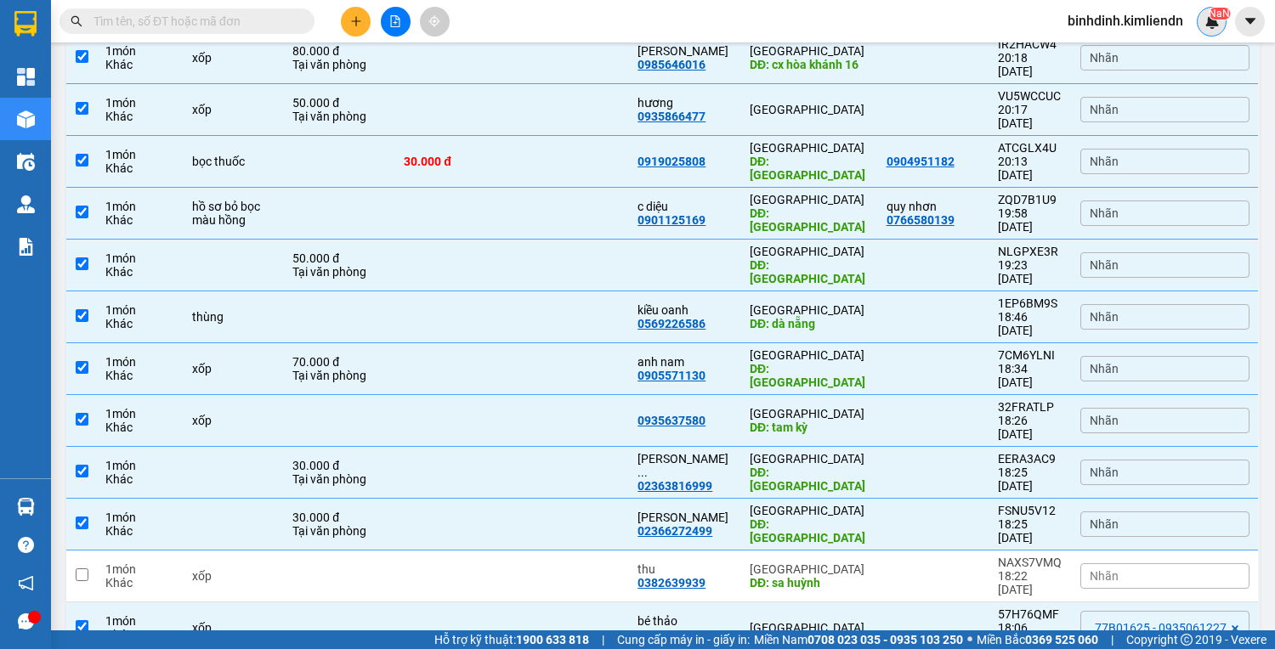
checkbox input "true"
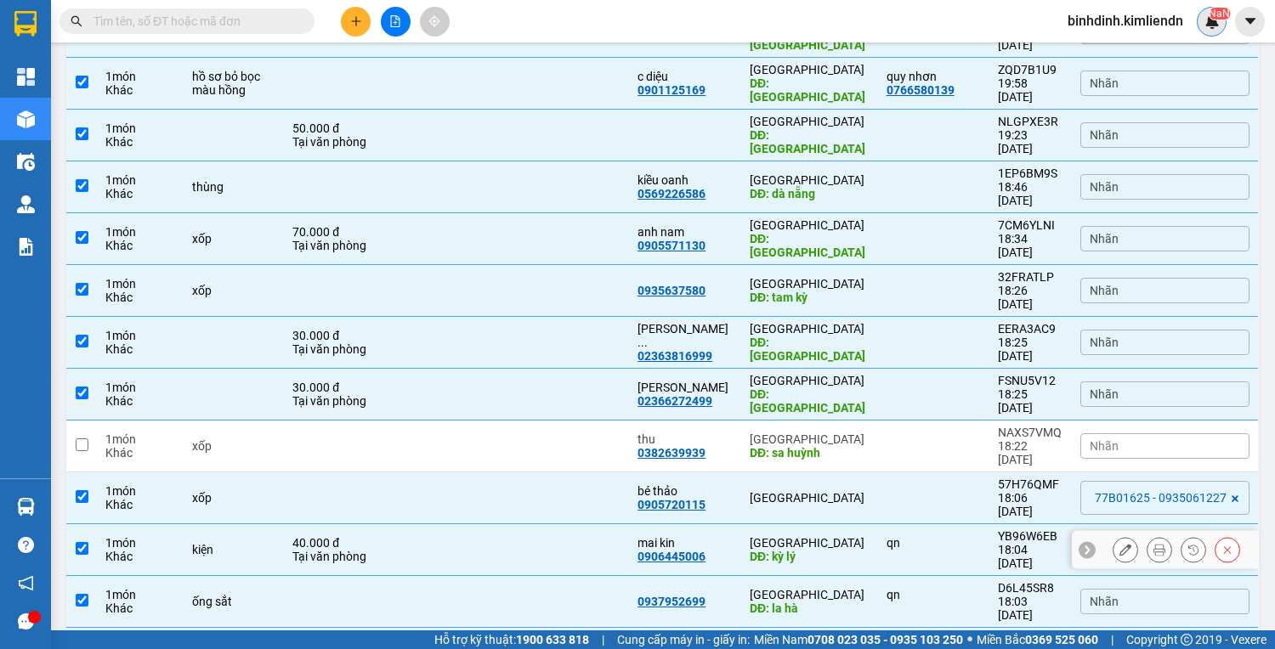
scroll to position [544, 0]
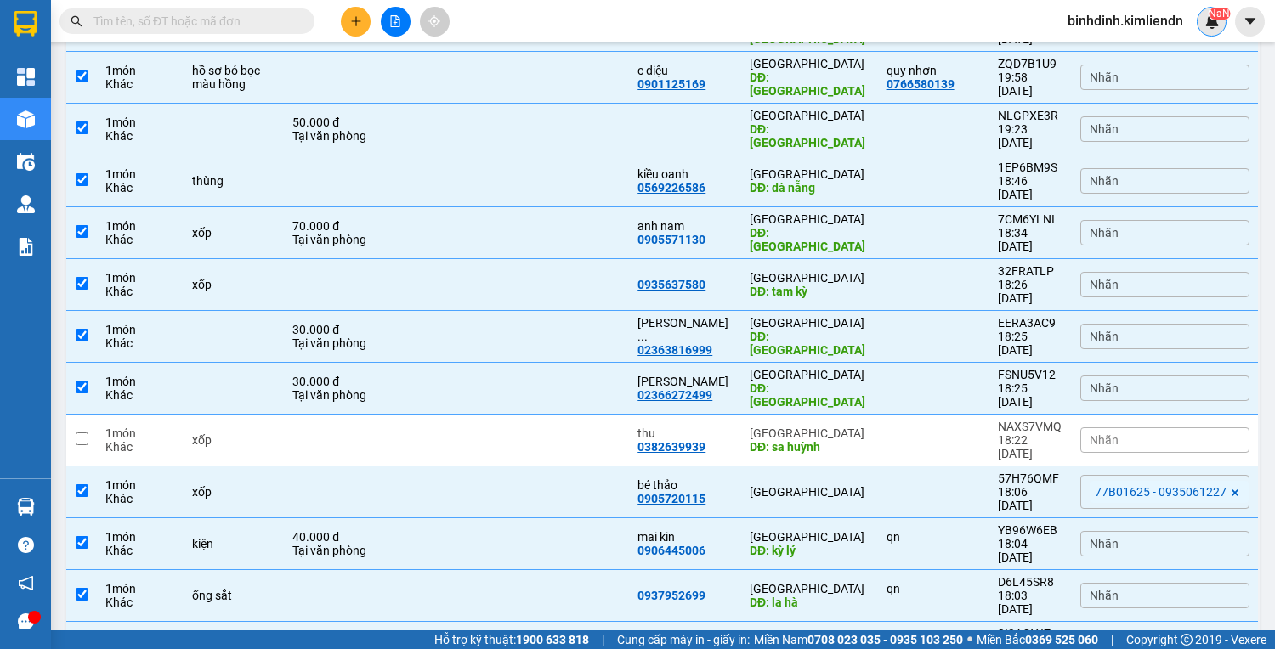
checkbox input "true"
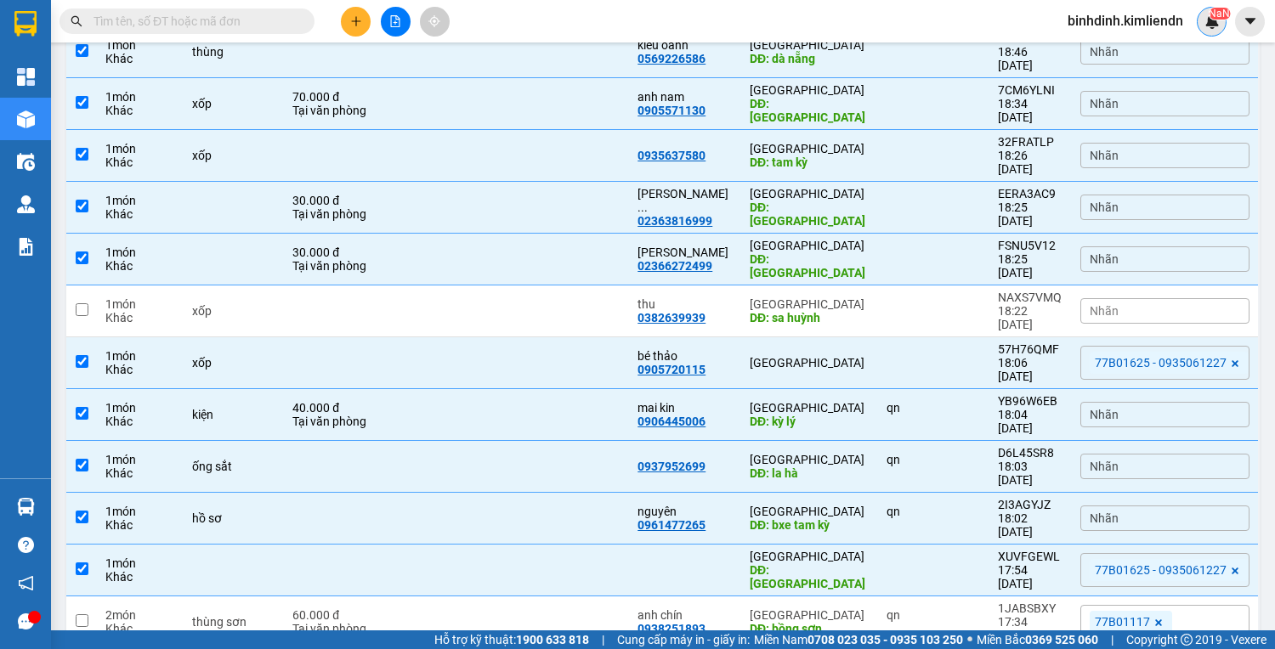
scroll to position [680, 0]
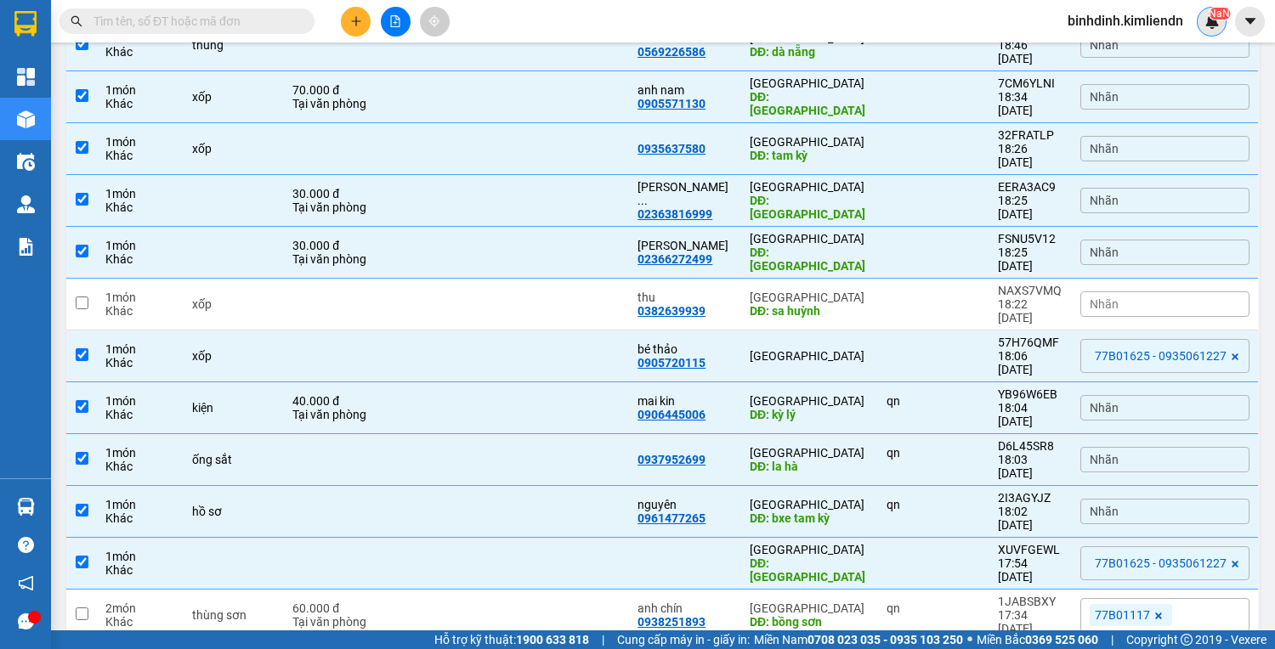
checkbox input "true"
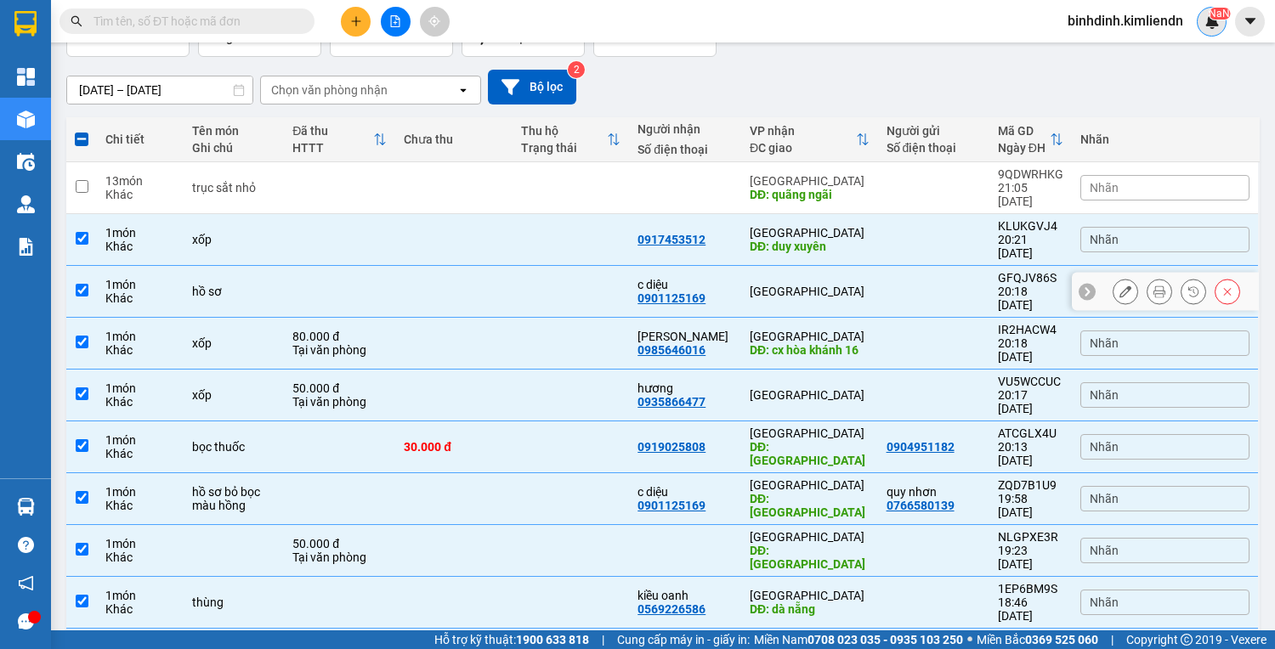
scroll to position [0, 0]
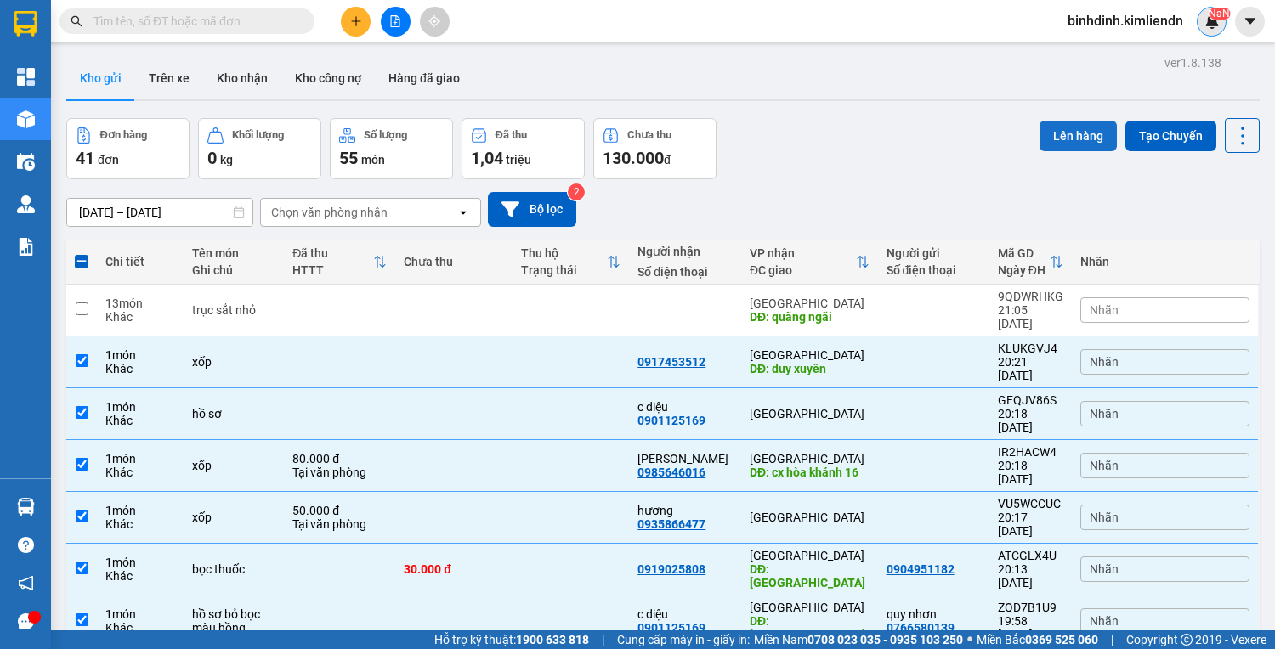
click at [1067, 136] on button "Lên hàng" at bounding box center [1078, 136] width 77 height 31
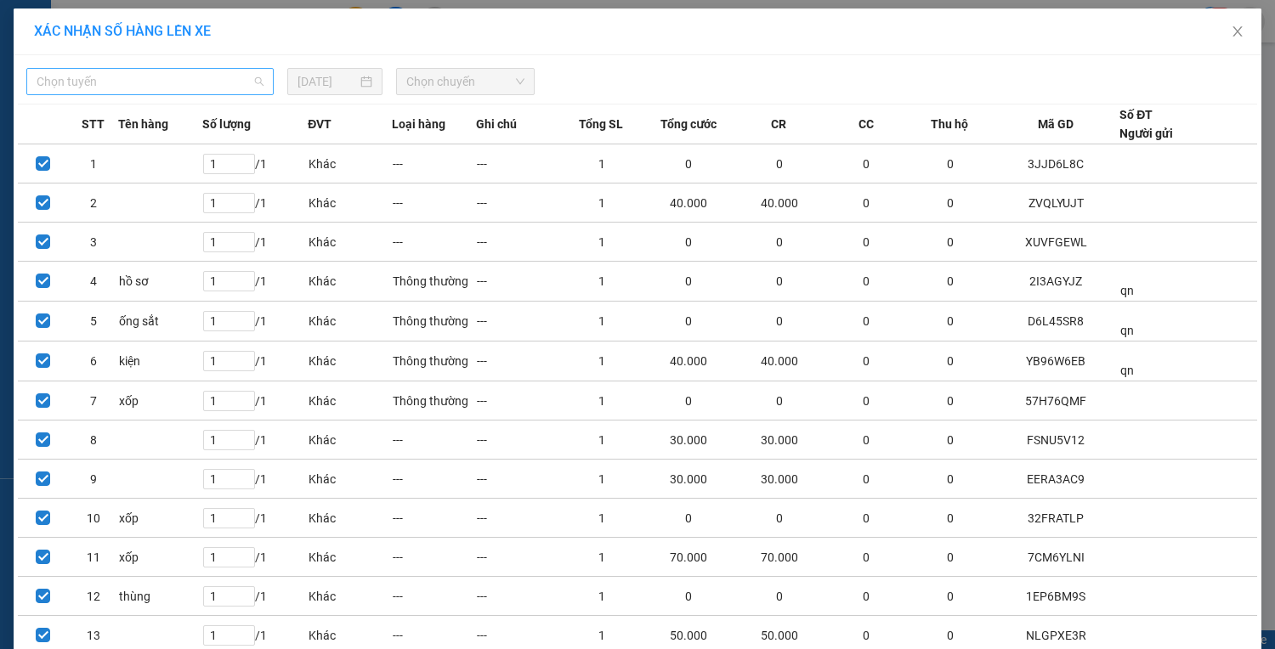
click at [201, 75] on span "Chọn tuyến" at bounding box center [150, 82] width 227 height 26
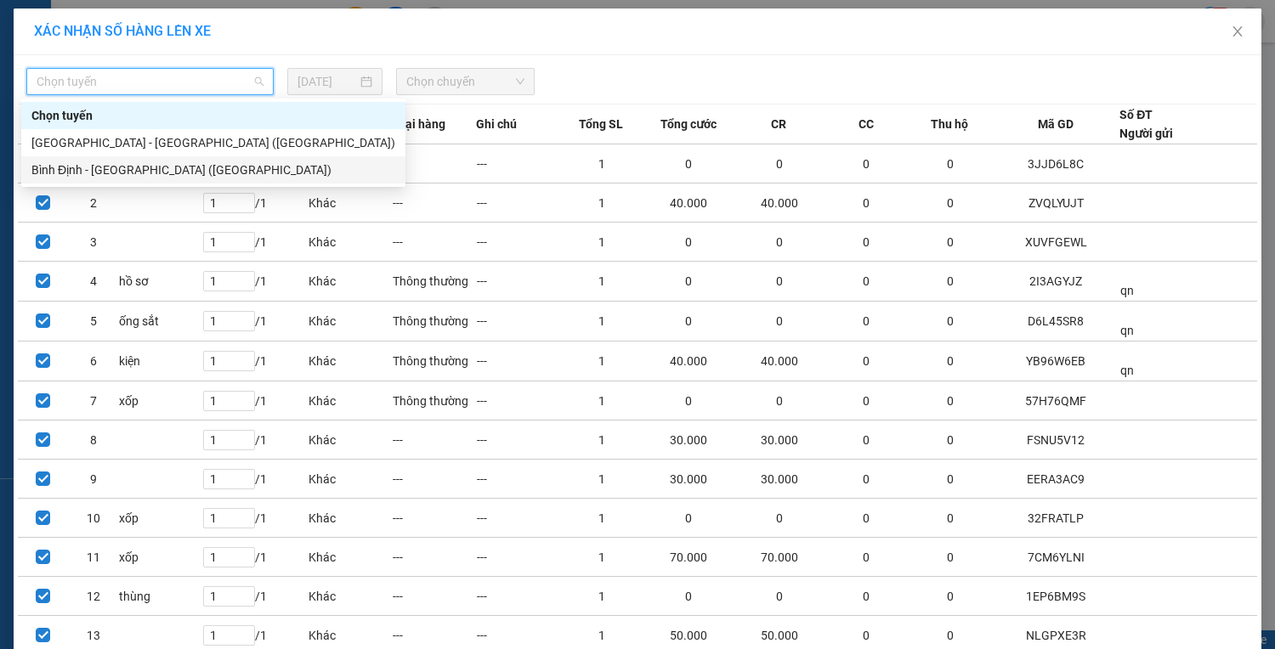
click at [167, 158] on div "Bình Định - [GEOGRAPHIC_DATA] ([GEOGRAPHIC_DATA])" at bounding box center [213, 169] width 384 height 27
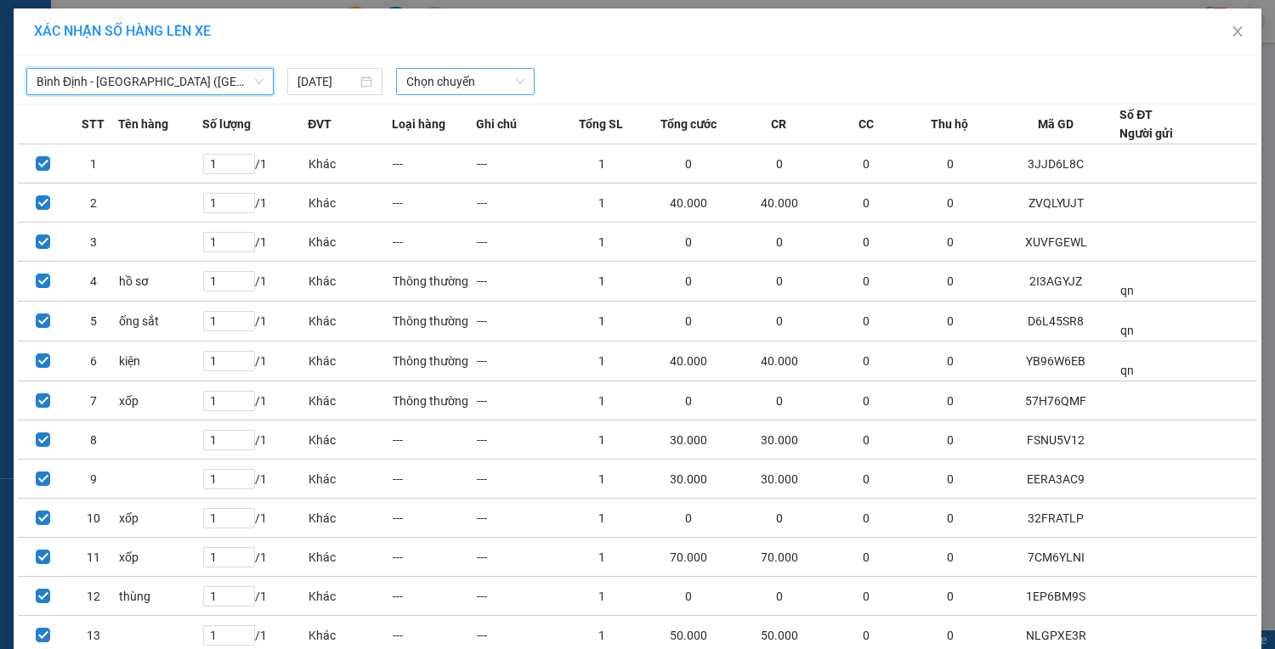
click at [468, 72] on span "Chọn chuyến" at bounding box center [465, 82] width 118 height 26
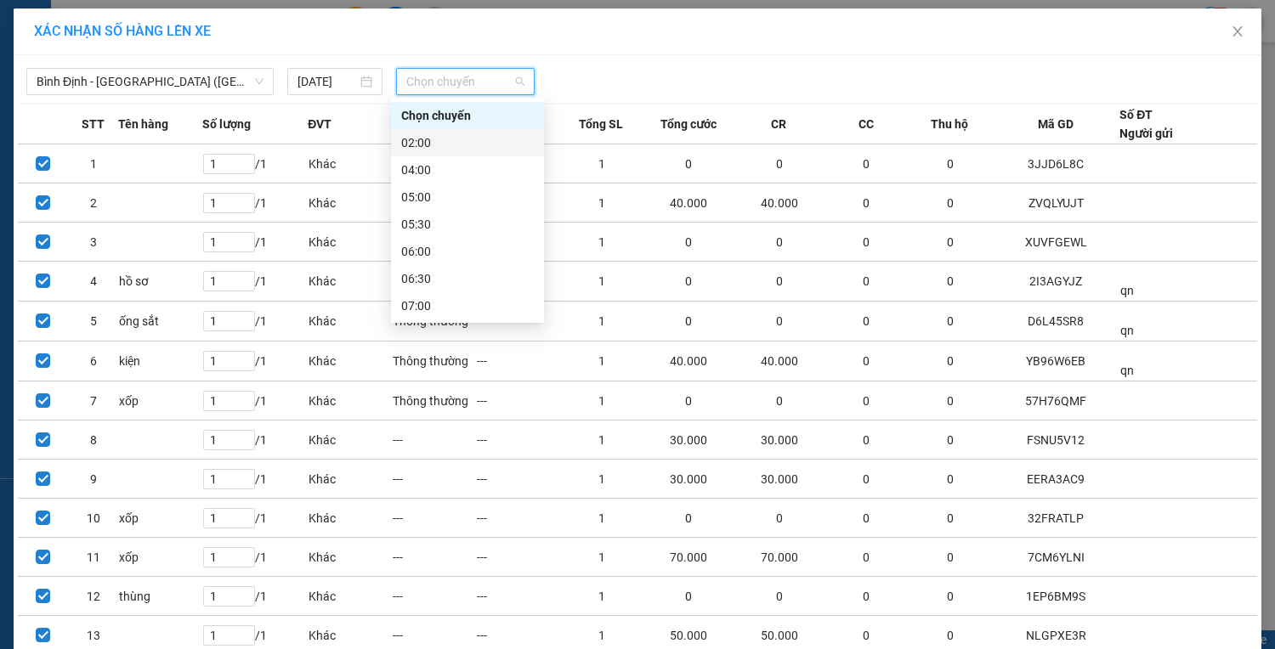
click at [462, 130] on div "02:00" at bounding box center [467, 142] width 153 height 27
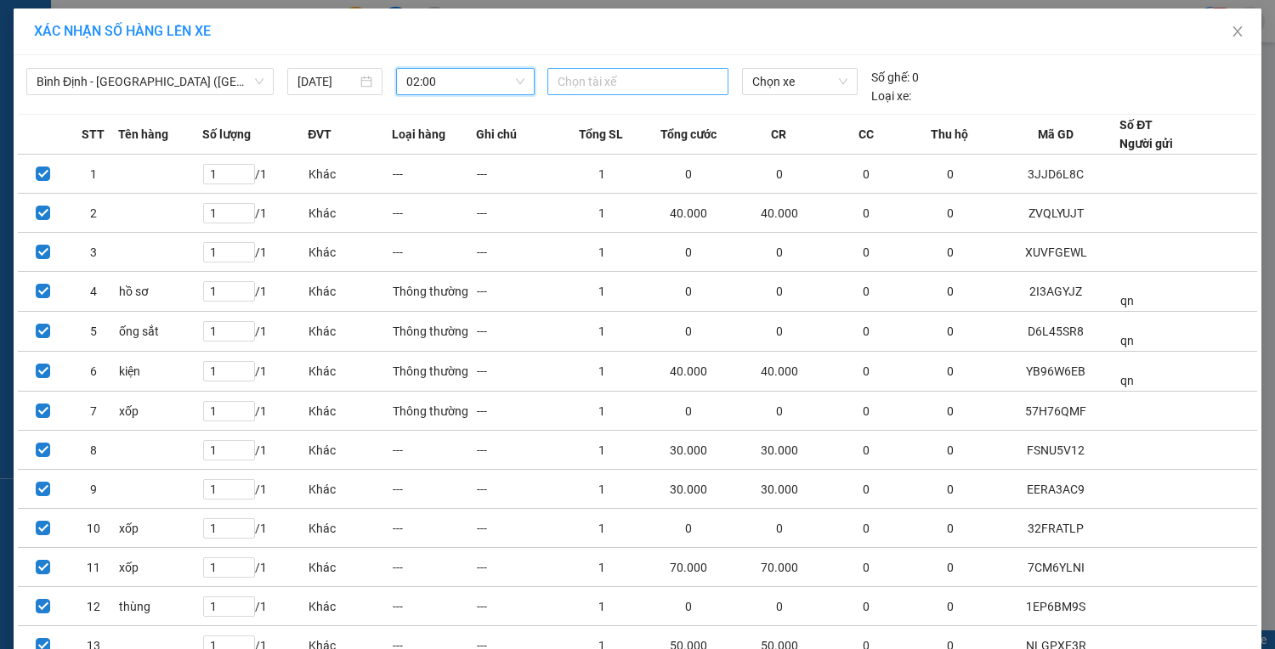
click at [623, 77] on div at bounding box center [638, 81] width 172 height 20
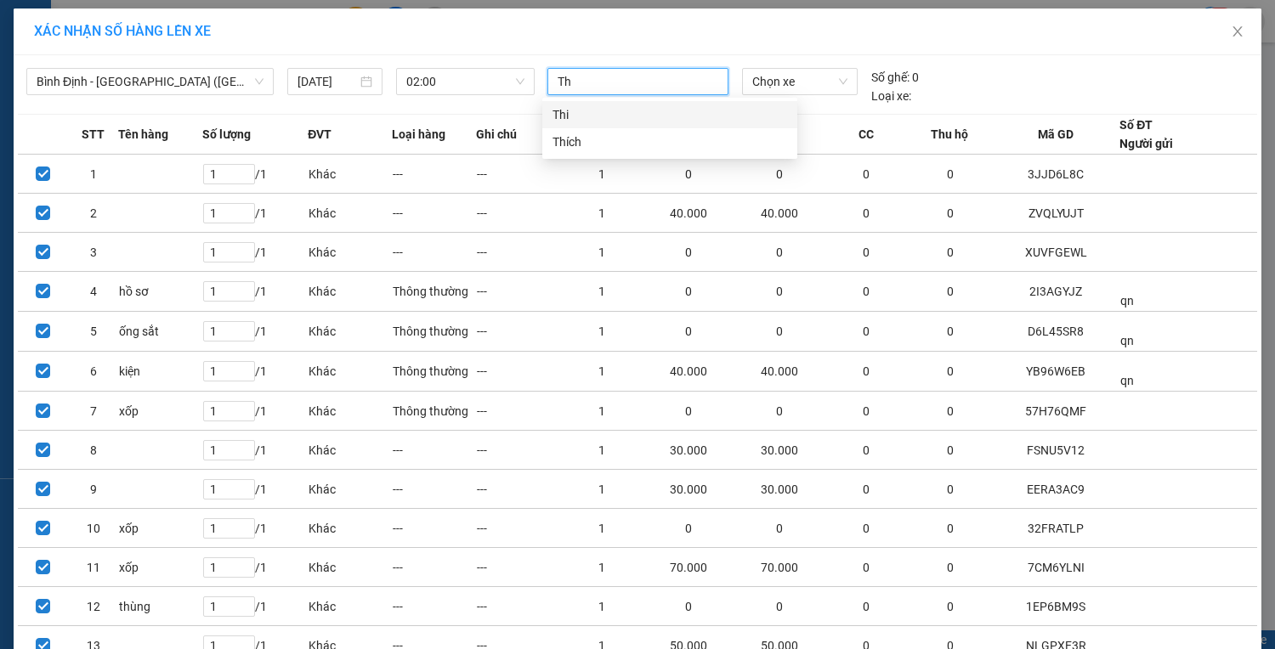
type input "Thi"
click at [655, 112] on div "Thi" at bounding box center [670, 114] width 235 height 19
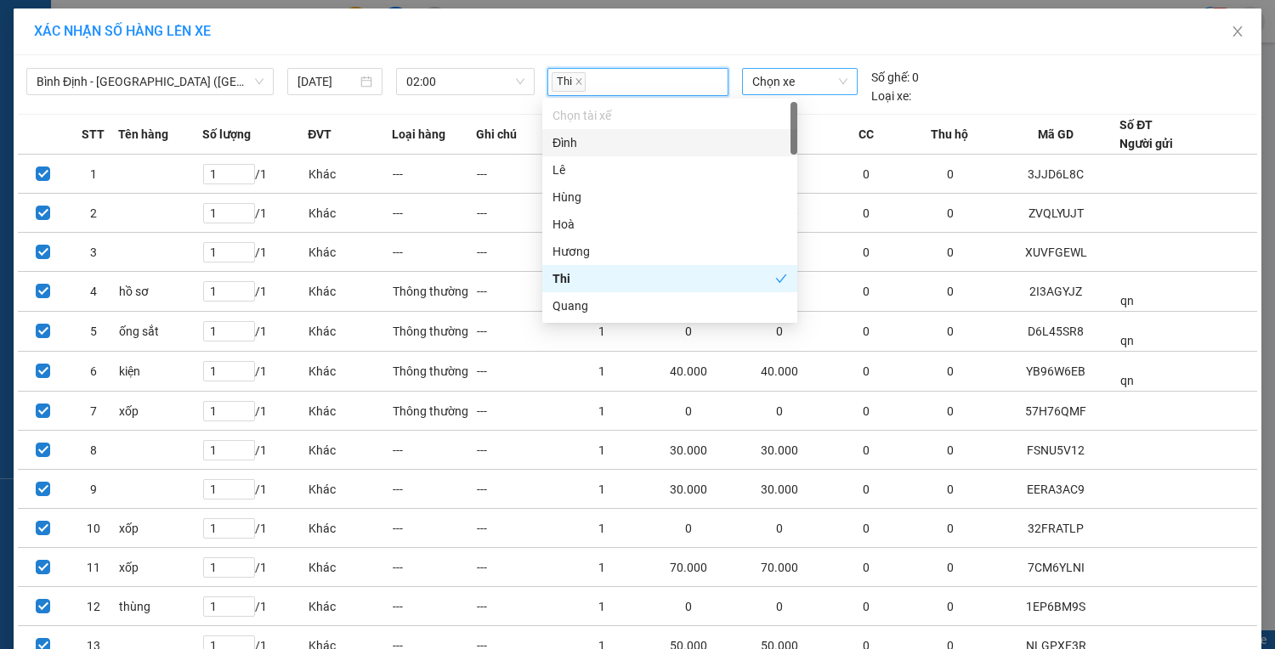
click at [771, 81] on span "Chọn xe" at bounding box center [799, 82] width 95 height 26
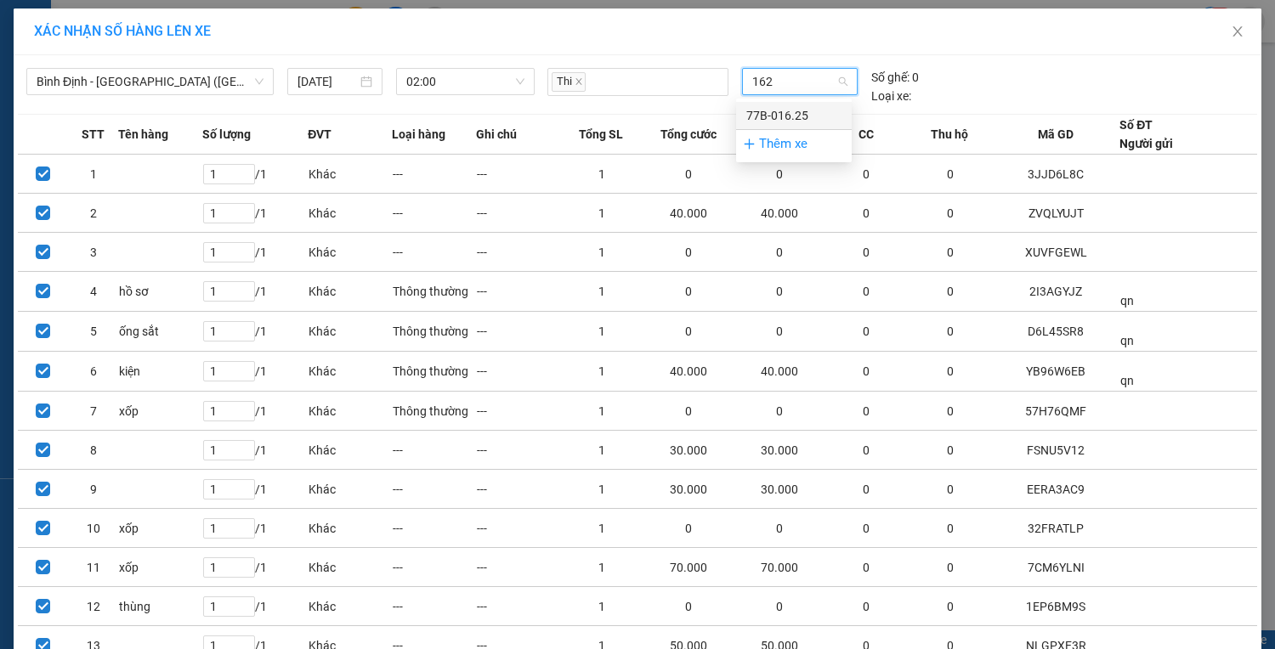
type input "1625"
click at [779, 109] on div "77B-016.25" at bounding box center [793, 115] width 95 height 19
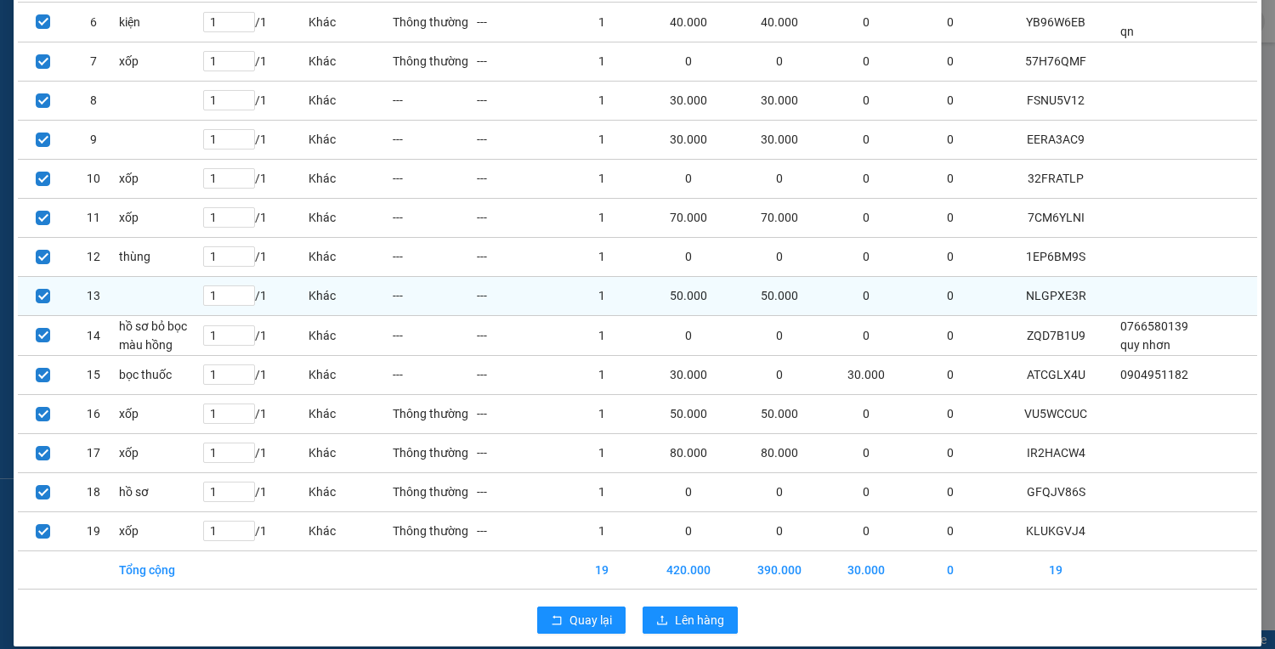
scroll to position [354, 0]
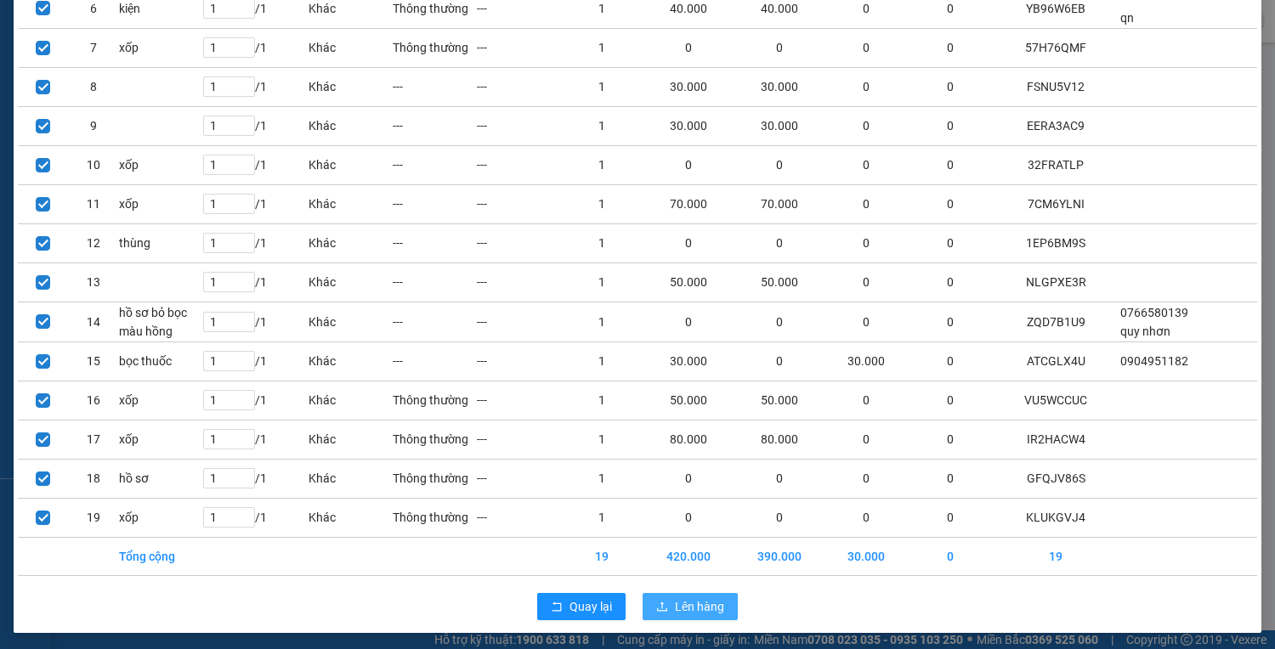
click at [700, 608] on span "Lên hàng" at bounding box center [699, 607] width 49 height 19
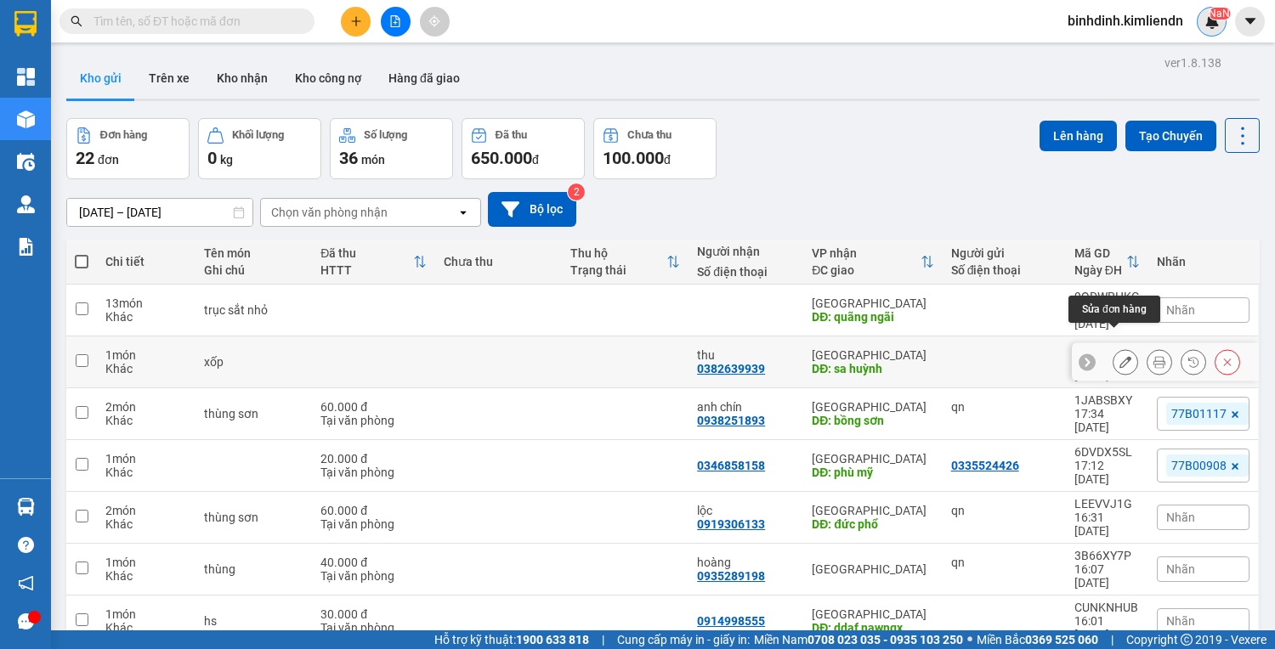
click at [1119, 356] on icon at bounding box center [1125, 362] width 12 height 12
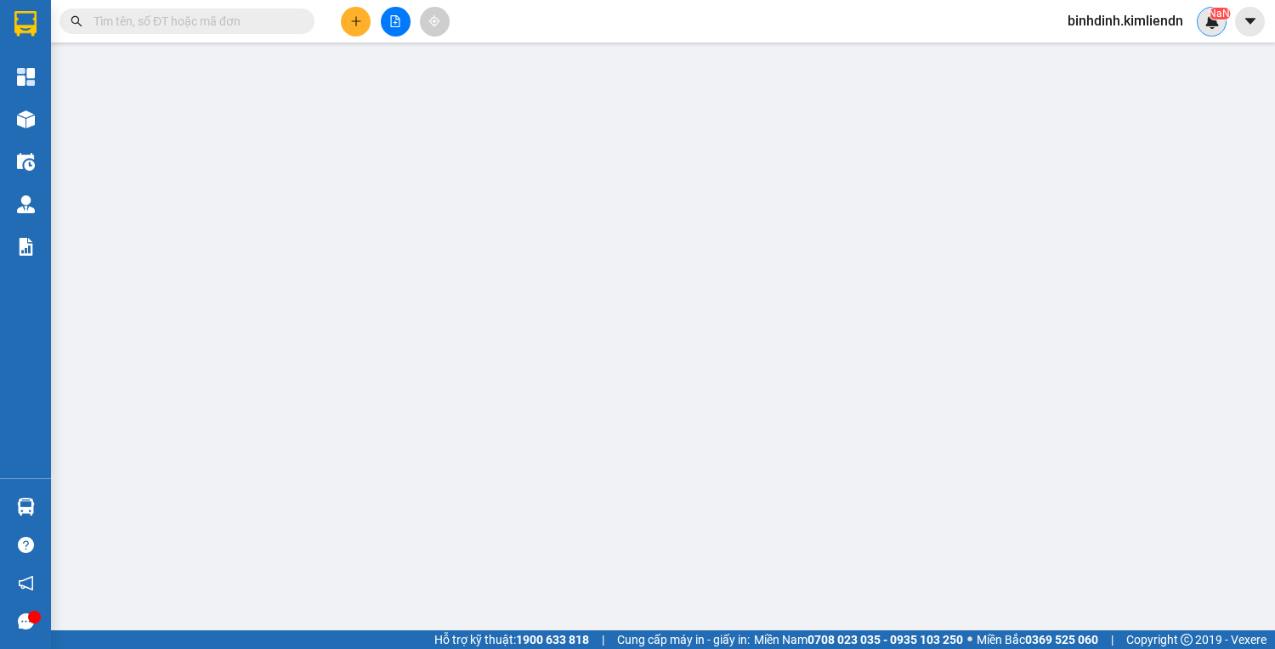
type input "0382639939"
type input "thu"
type input "sa huỳnh"
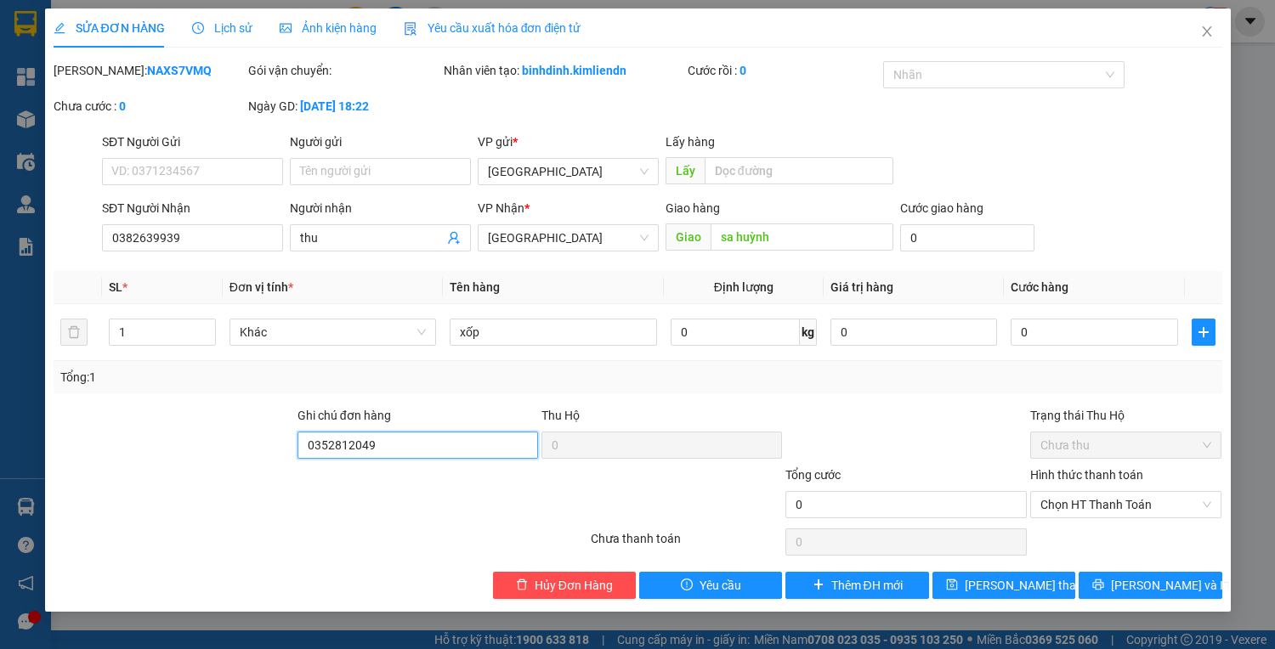
click at [412, 437] on input "0352812049" at bounding box center [418, 445] width 241 height 27
type input "0352812049 Ốm Nhỏ"
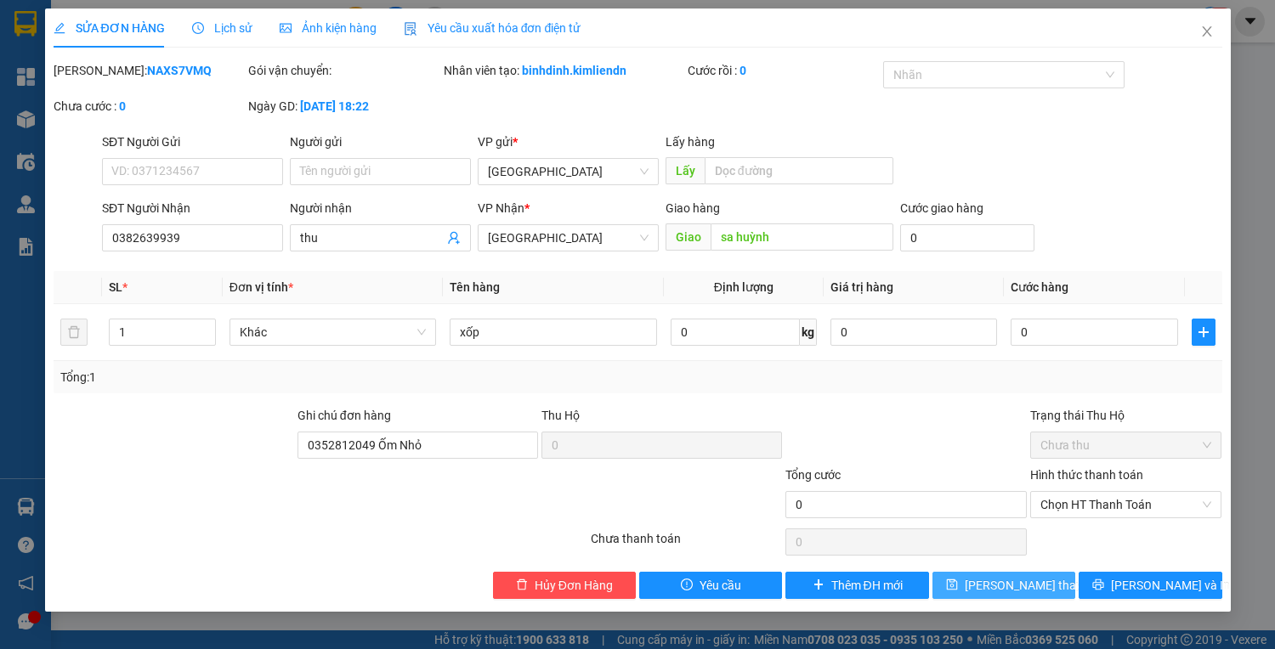
click at [1023, 574] on button "[PERSON_NAME] thay đổi" at bounding box center [1003, 585] width 143 height 27
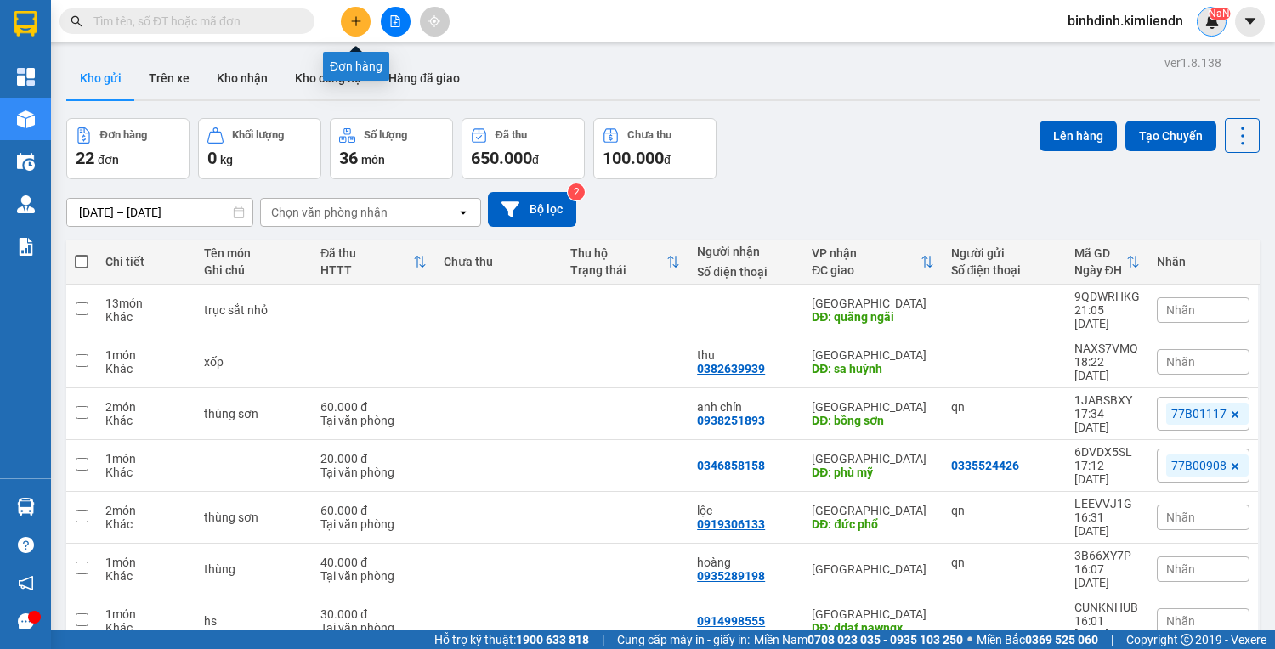
click at [354, 32] on button at bounding box center [356, 22] width 30 height 30
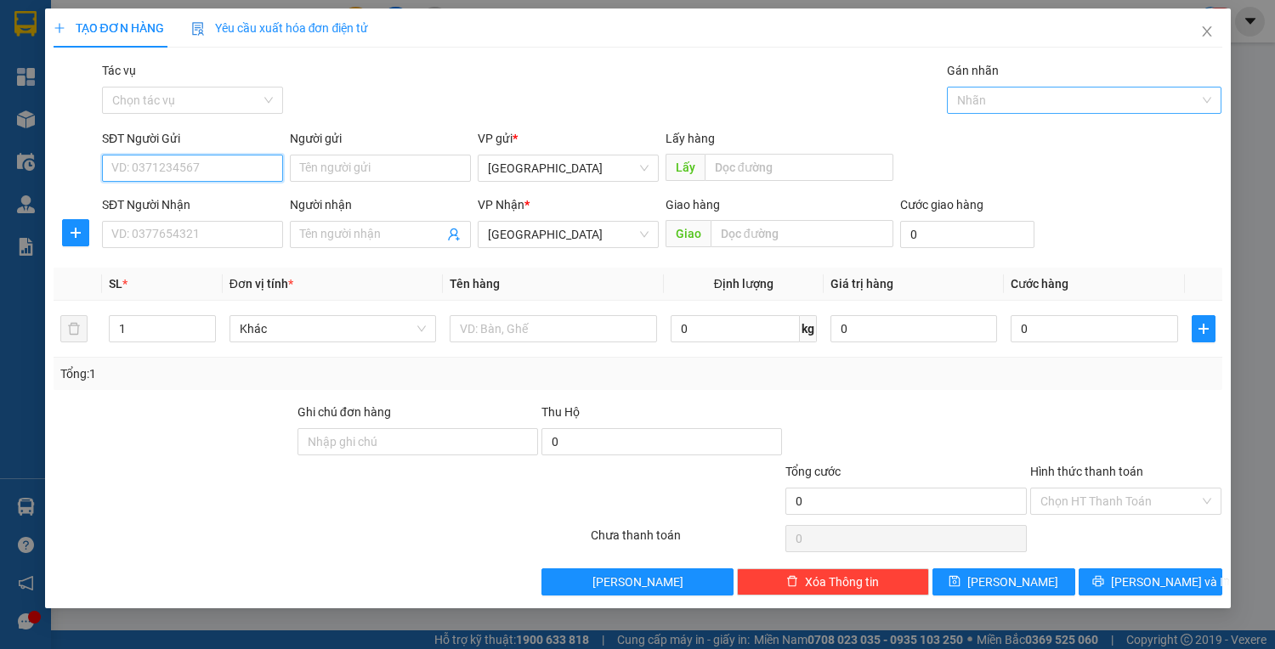
click at [1035, 95] on div at bounding box center [1075, 100] width 249 height 20
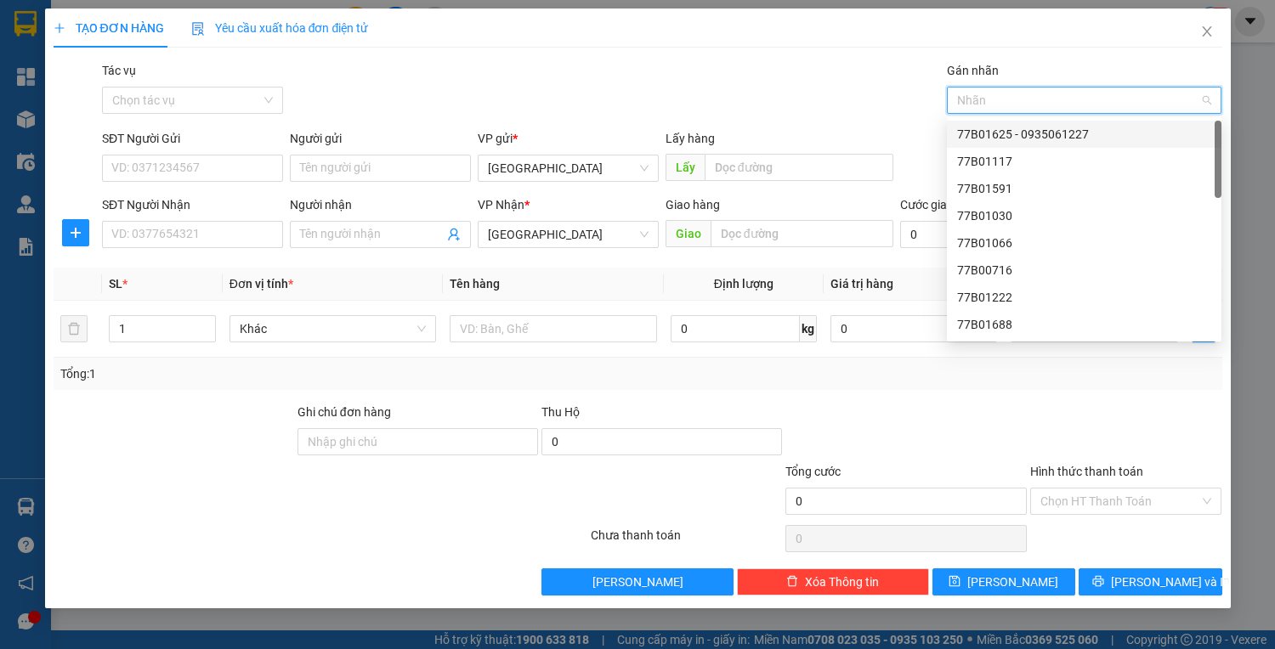
click at [1038, 133] on div "77B01625 - 0935061227" at bounding box center [1084, 134] width 254 height 19
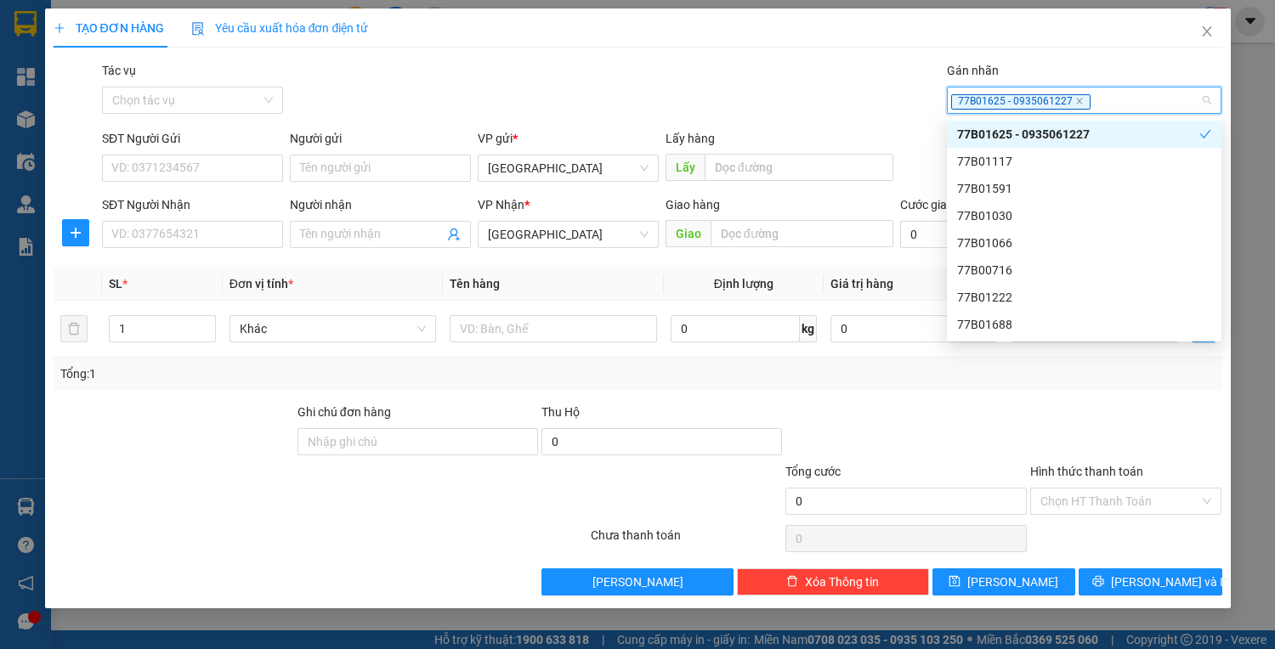
click at [884, 87] on div "Tác vụ Chọn tác vụ Gán nhãn 77B01625 - 0935061227" at bounding box center [662, 91] width 1127 height 60
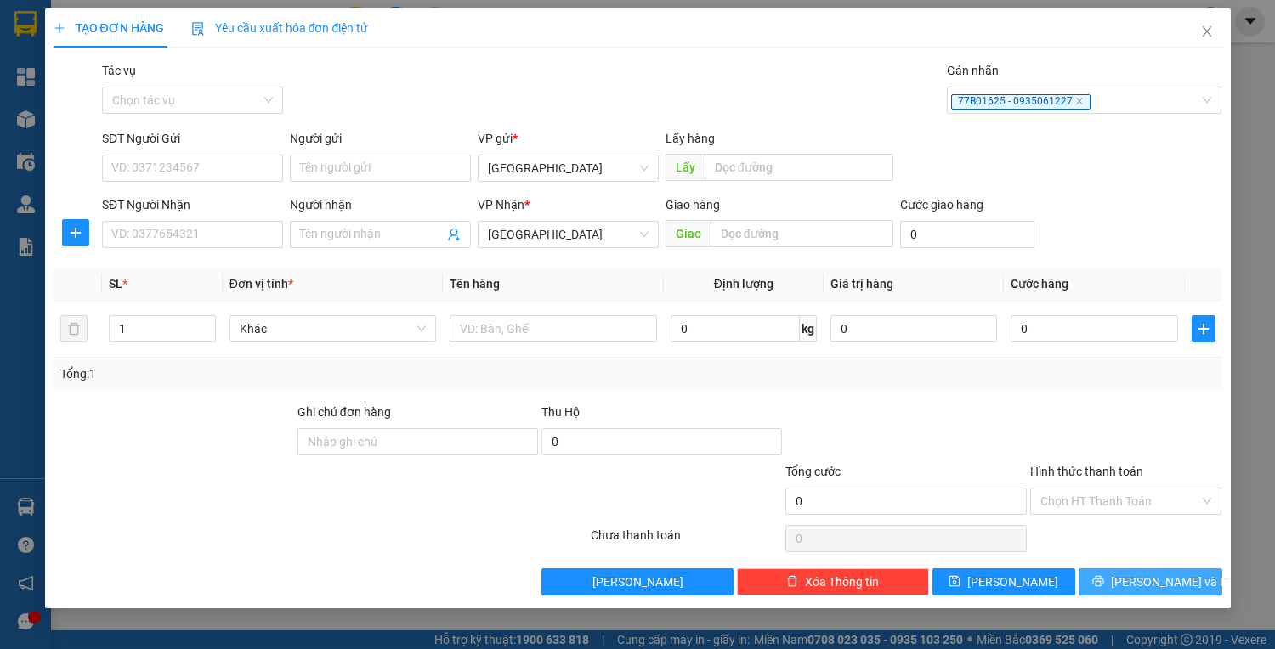
click at [1140, 581] on span "[PERSON_NAME] và In" at bounding box center [1170, 582] width 119 height 19
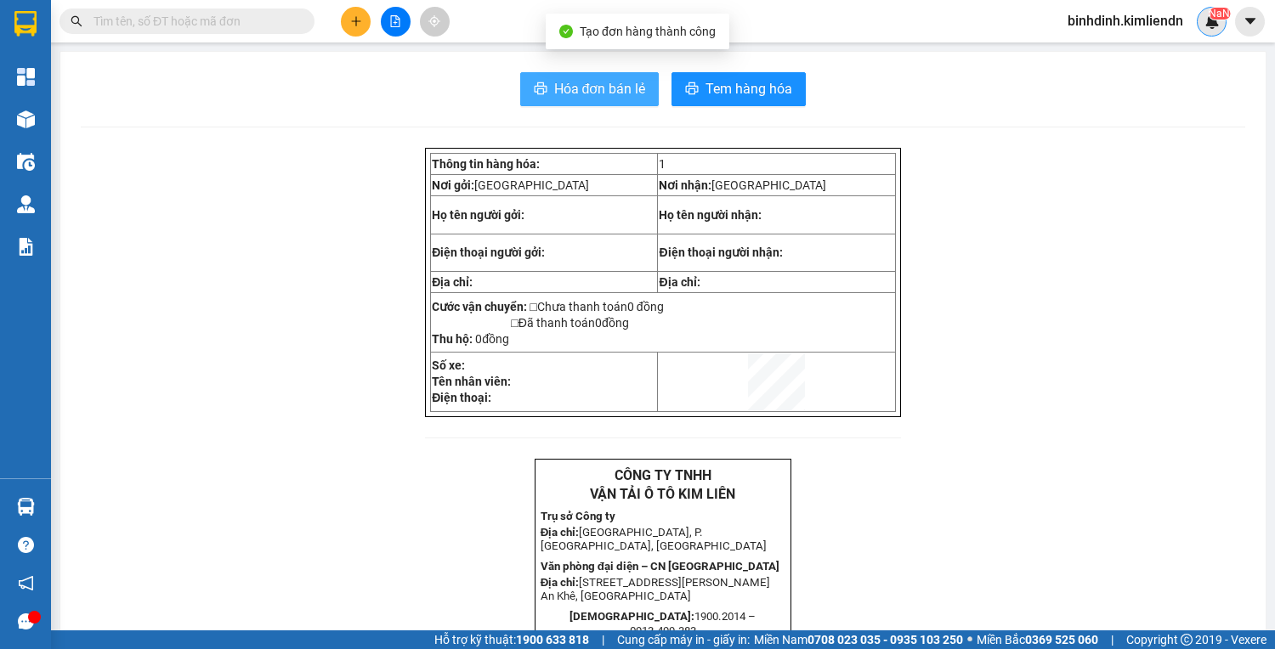
click at [593, 91] on span "Hóa đơn bán lẻ" at bounding box center [600, 88] width 92 height 21
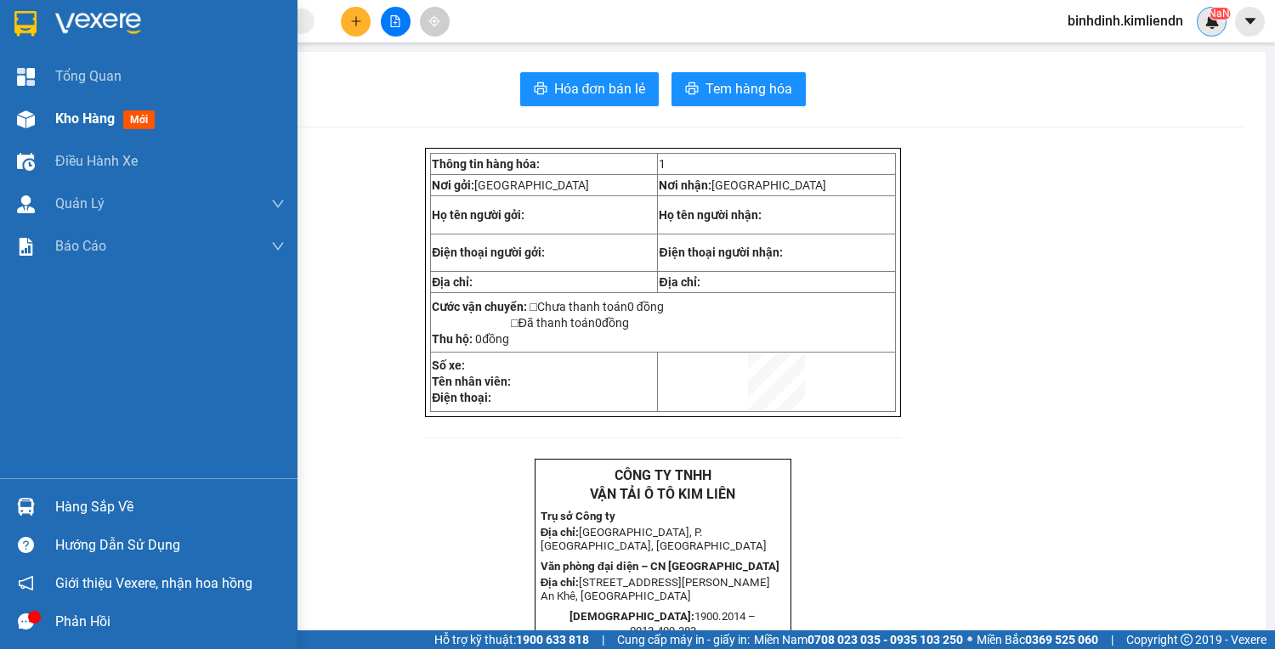
click at [34, 109] on div at bounding box center [26, 120] width 30 height 30
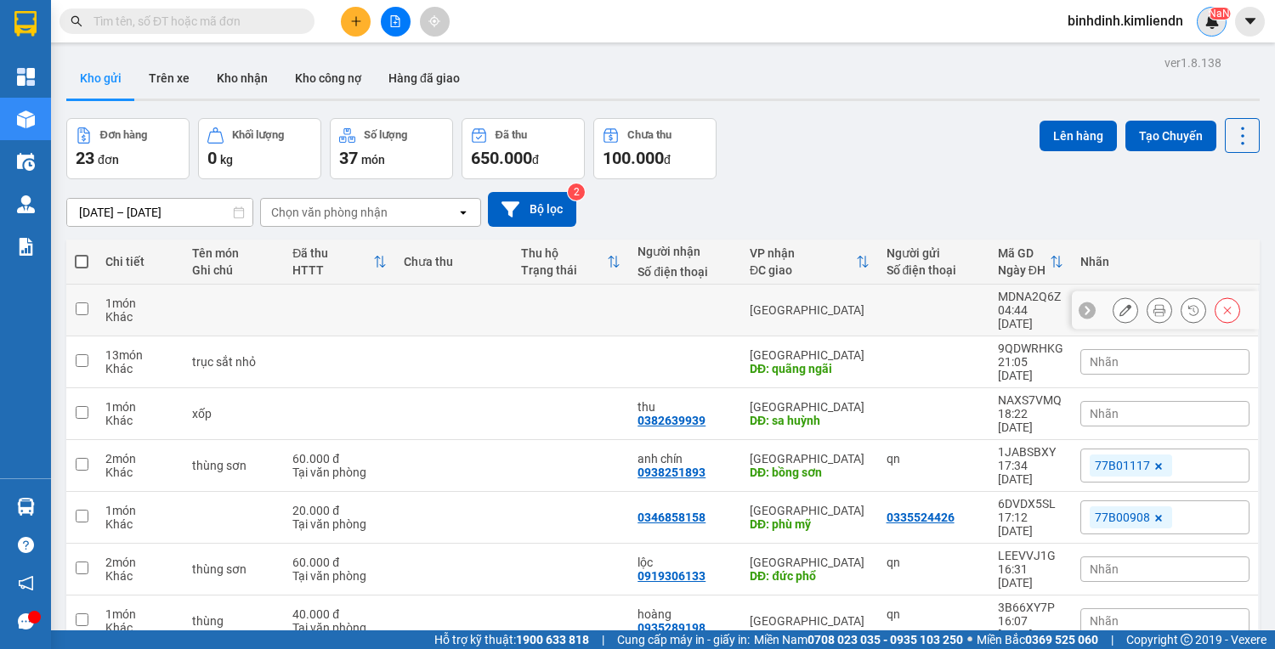
click at [1216, 306] on button at bounding box center [1228, 311] width 24 height 30
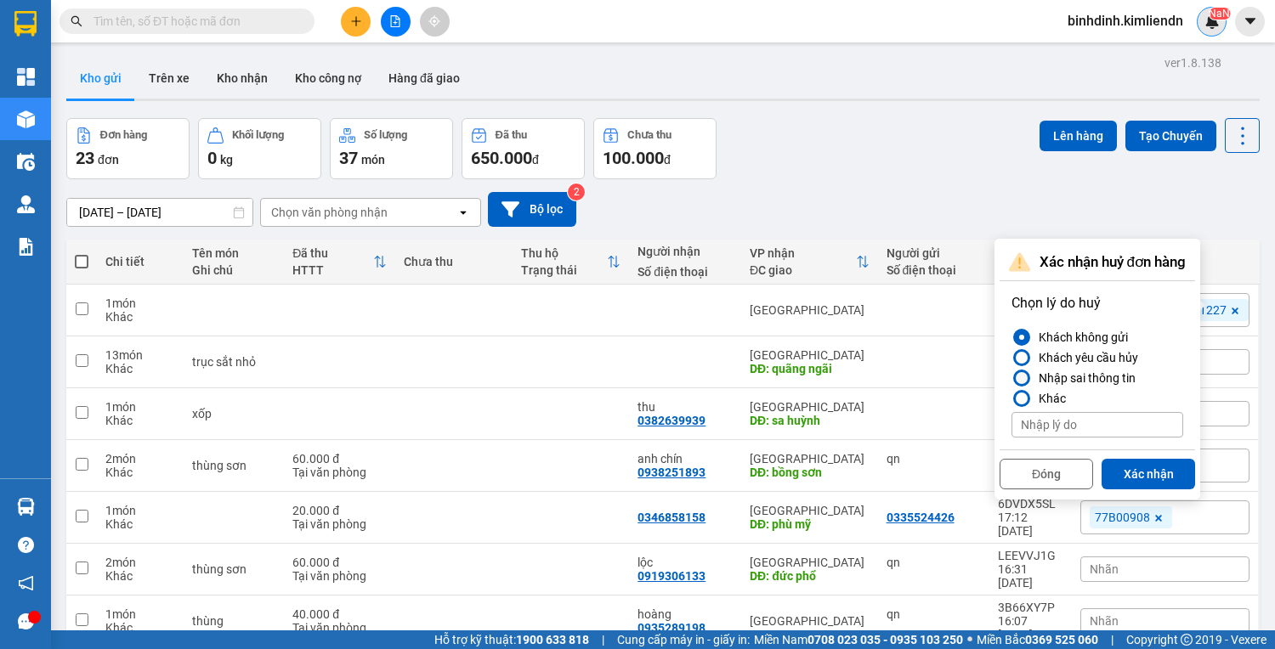
click at [1055, 373] on div "Nhập sai thông tin" at bounding box center [1084, 378] width 104 height 20
click at [1012, 378] on input "Nhập sai thông tin" at bounding box center [1012, 378] width 0 height 0
click at [1121, 470] on button "Xác nhận" at bounding box center [1149, 474] width 94 height 31
